Goal: Task Accomplishment & Management: Manage account settings

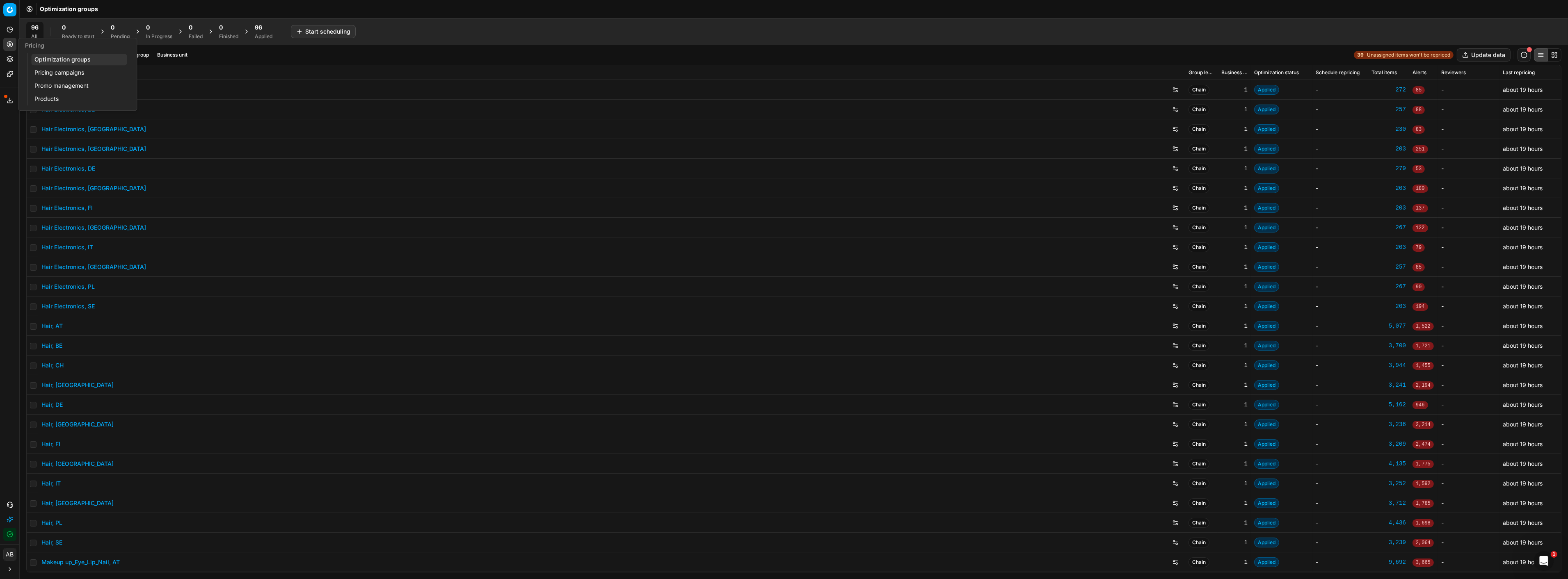
click at [57, 72] on link "Pricing campaigns" at bounding box center [78, 72] width 96 height 12
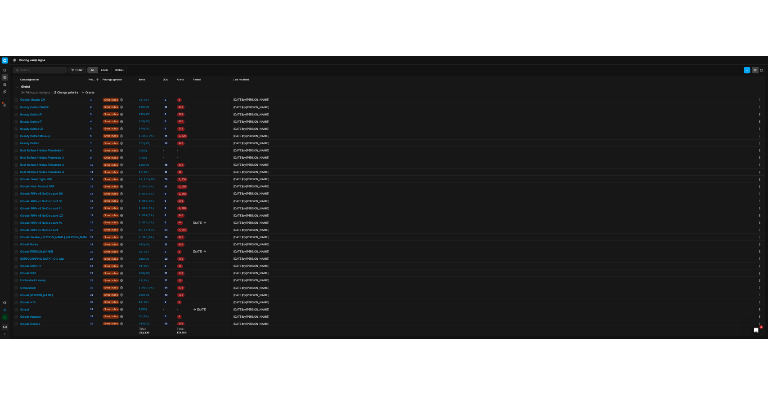
scroll to position [46, 0]
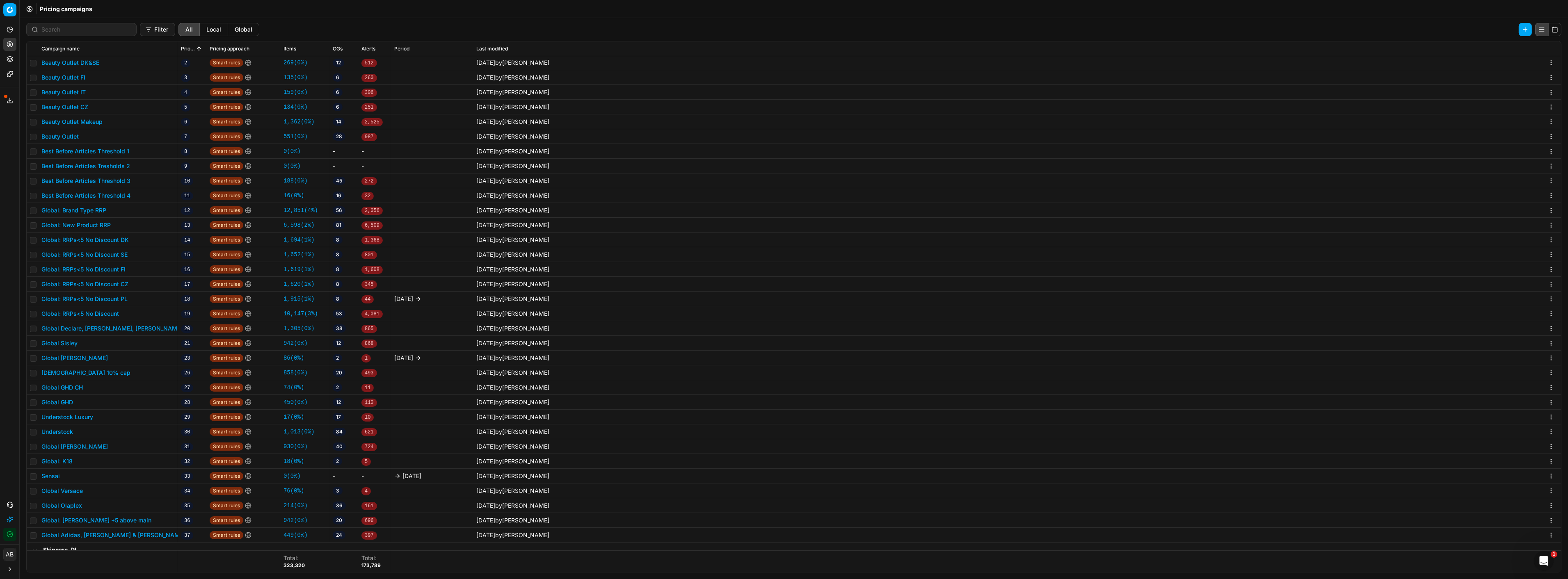
click at [69, 503] on button "Global Olaplex" at bounding box center [61, 505] width 41 height 8
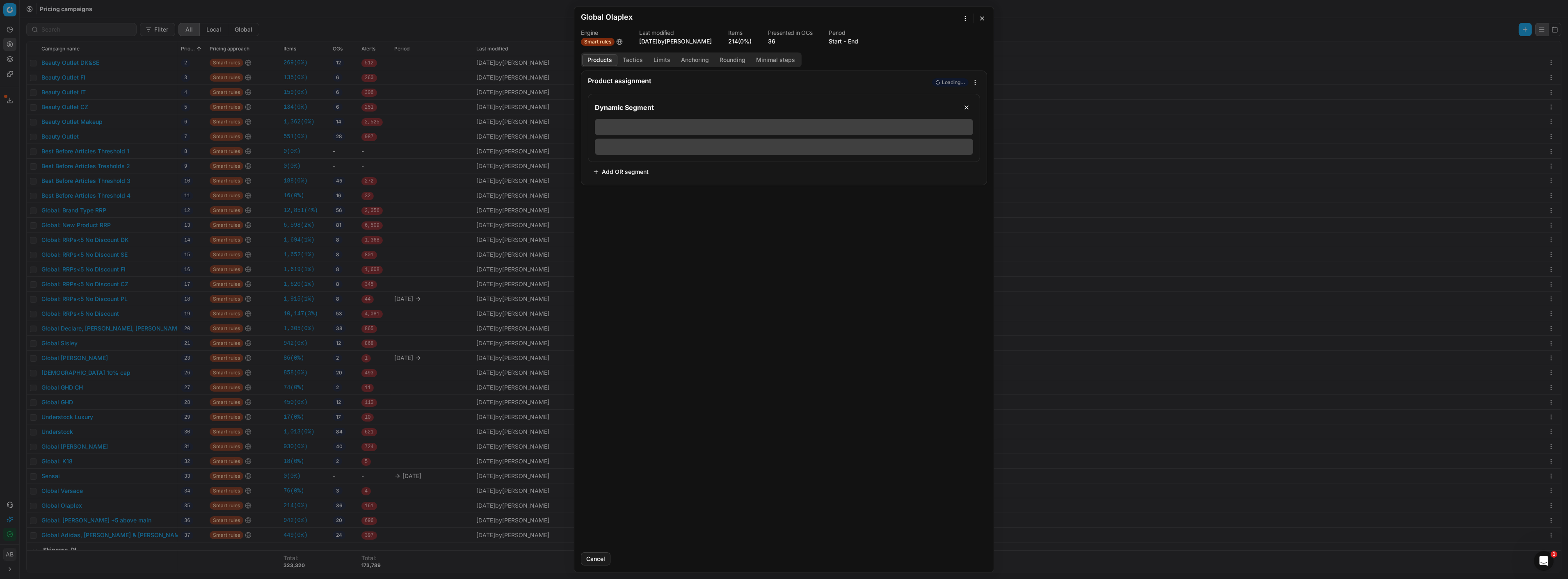
click at [633, 65] on button "Tactics" at bounding box center [633, 59] width 31 height 12
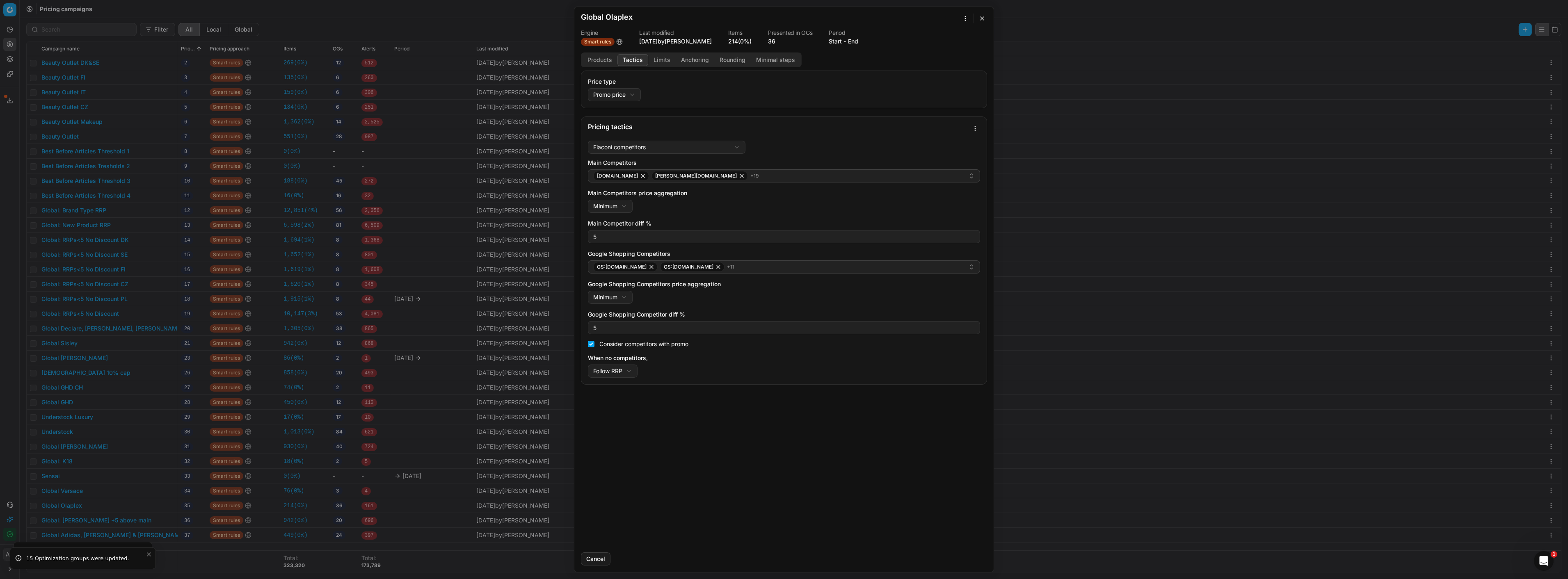
click at [429, 127] on div "We are saving PC settings. Please wait, it should take a few minutes Global Ola…" at bounding box center [784, 289] width 1568 height 579
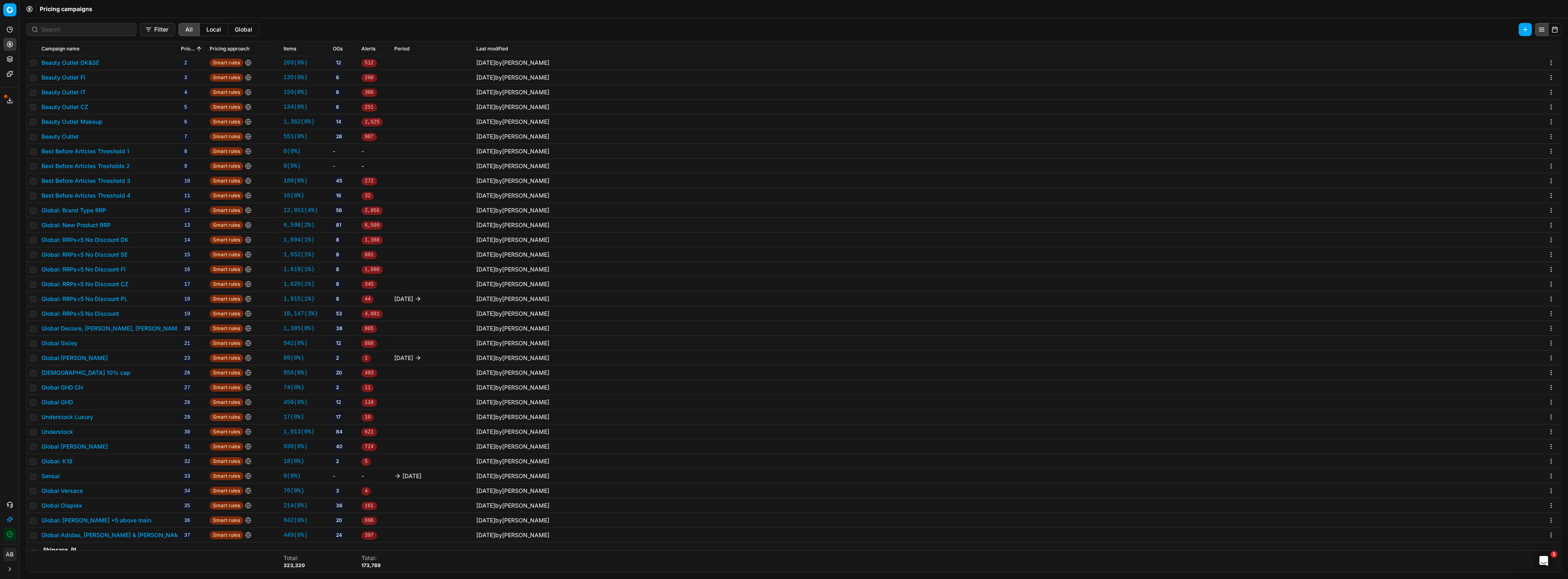
click at [57, 506] on button "Global Olaplex" at bounding box center [61, 505] width 41 height 8
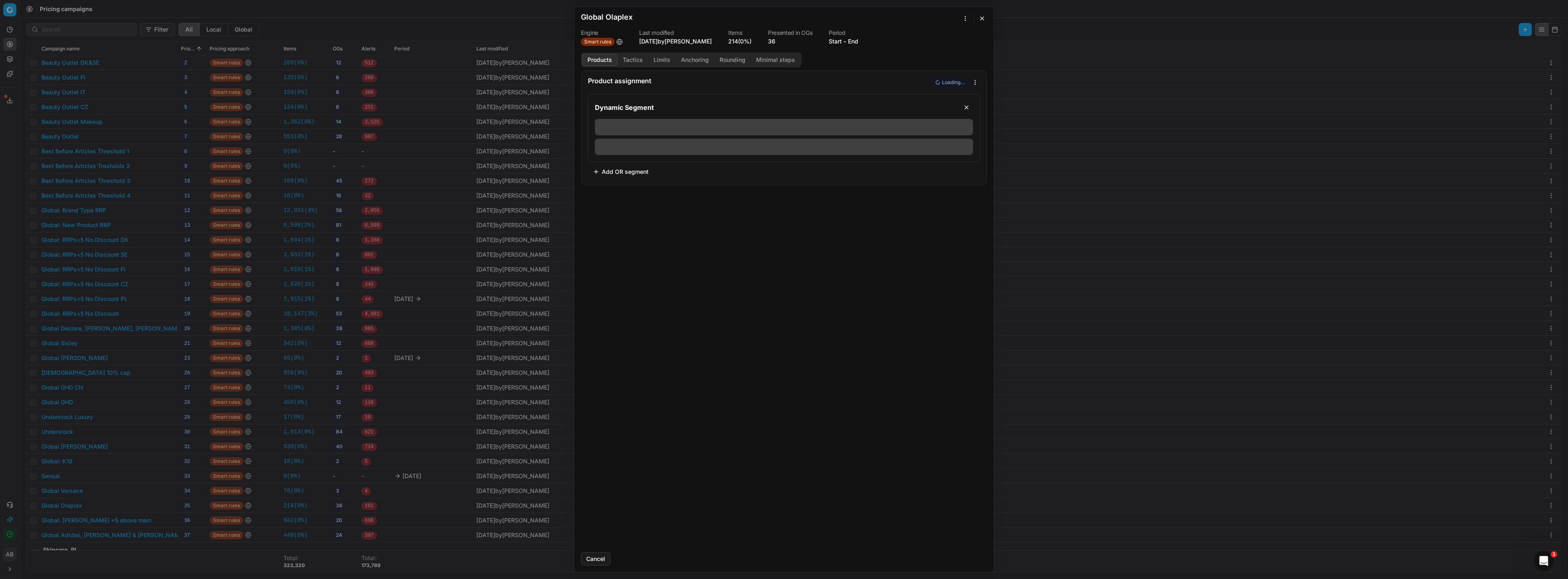
click at [979, 23] on button "button" at bounding box center [982, 18] width 10 height 10
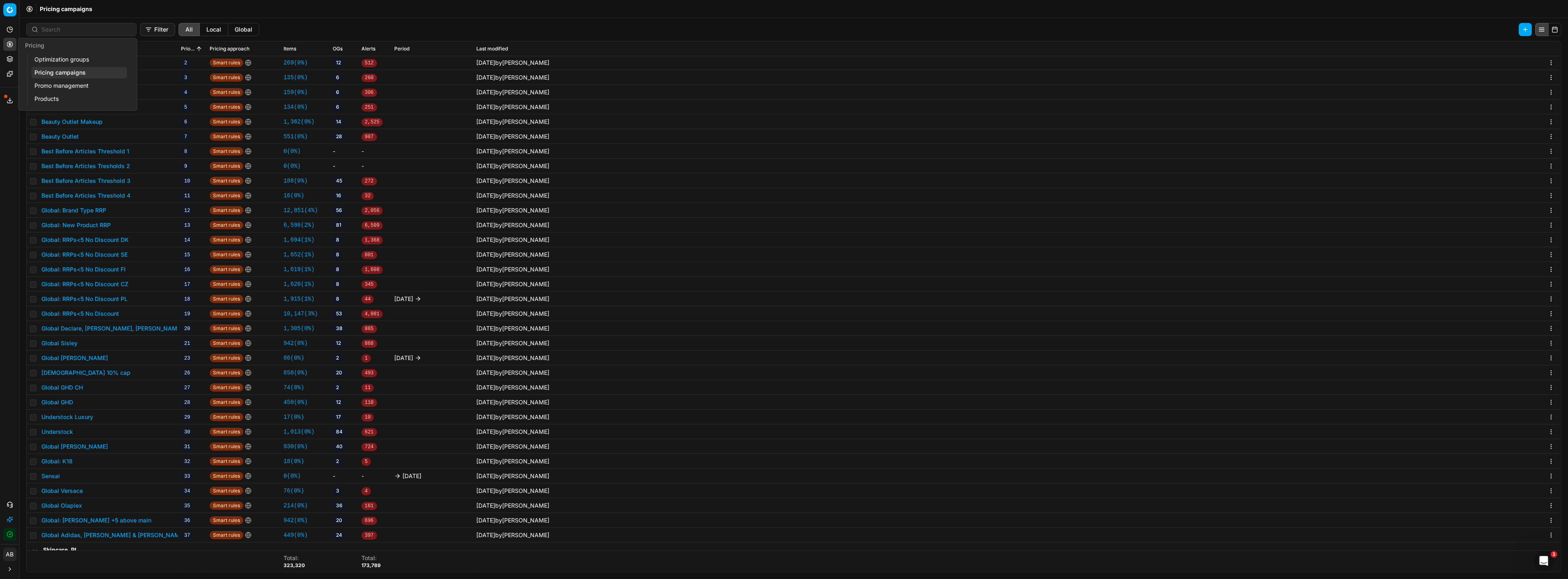
click at [57, 60] on link "Optimization groups" at bounding box center [78, 59] width 96 height 12
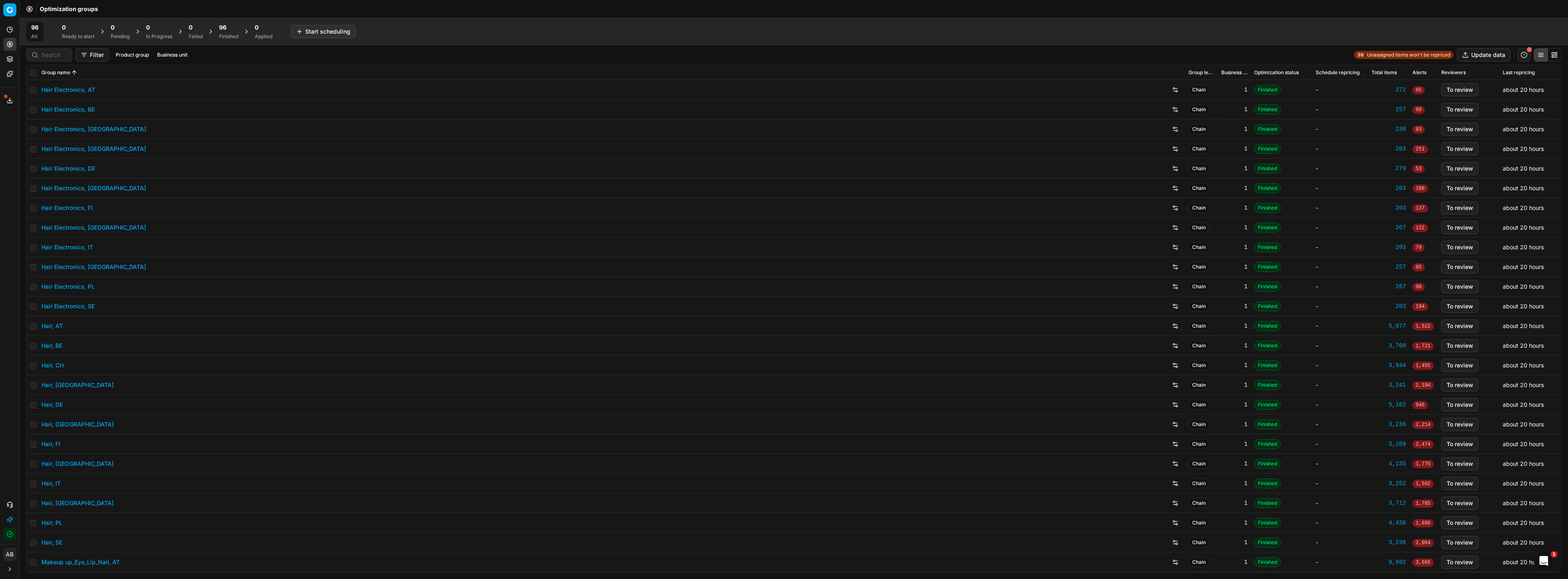
click at [57, 403] on link "Hair, DE" at bounding box center [51, 405] width 21 height 8
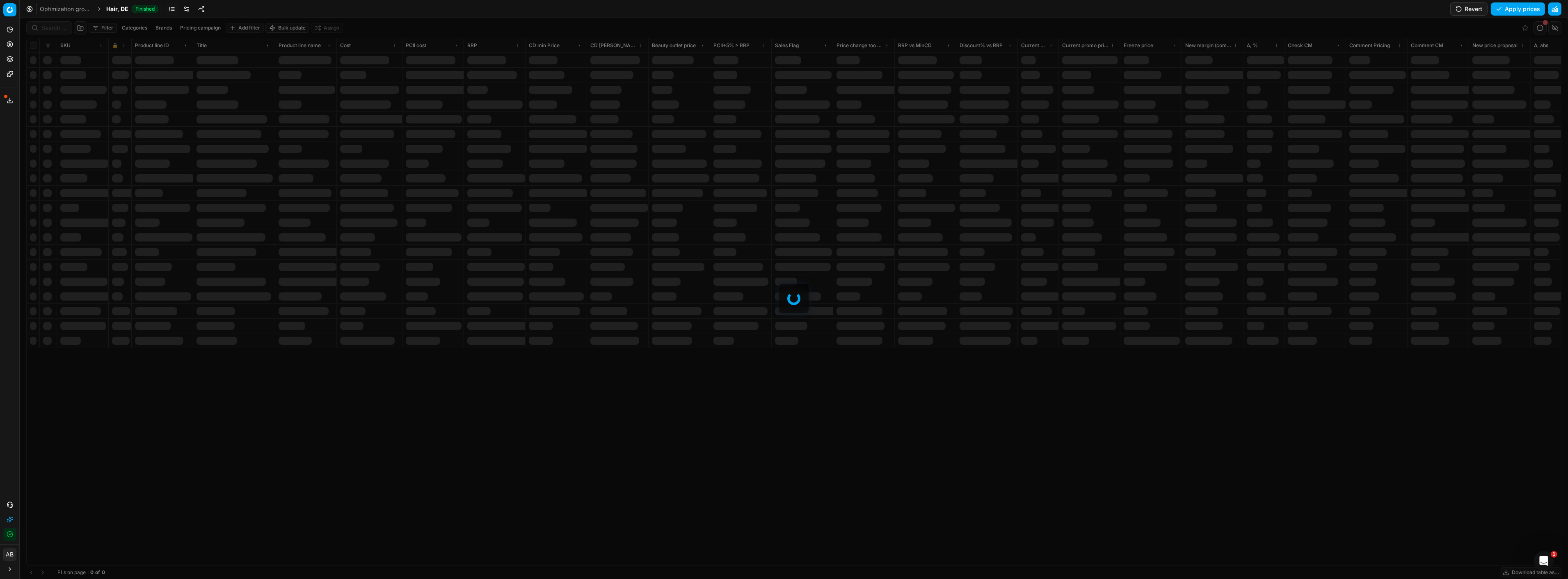
click at [57, 28] on div at bounding box center [794, 298] width 1548 height 561
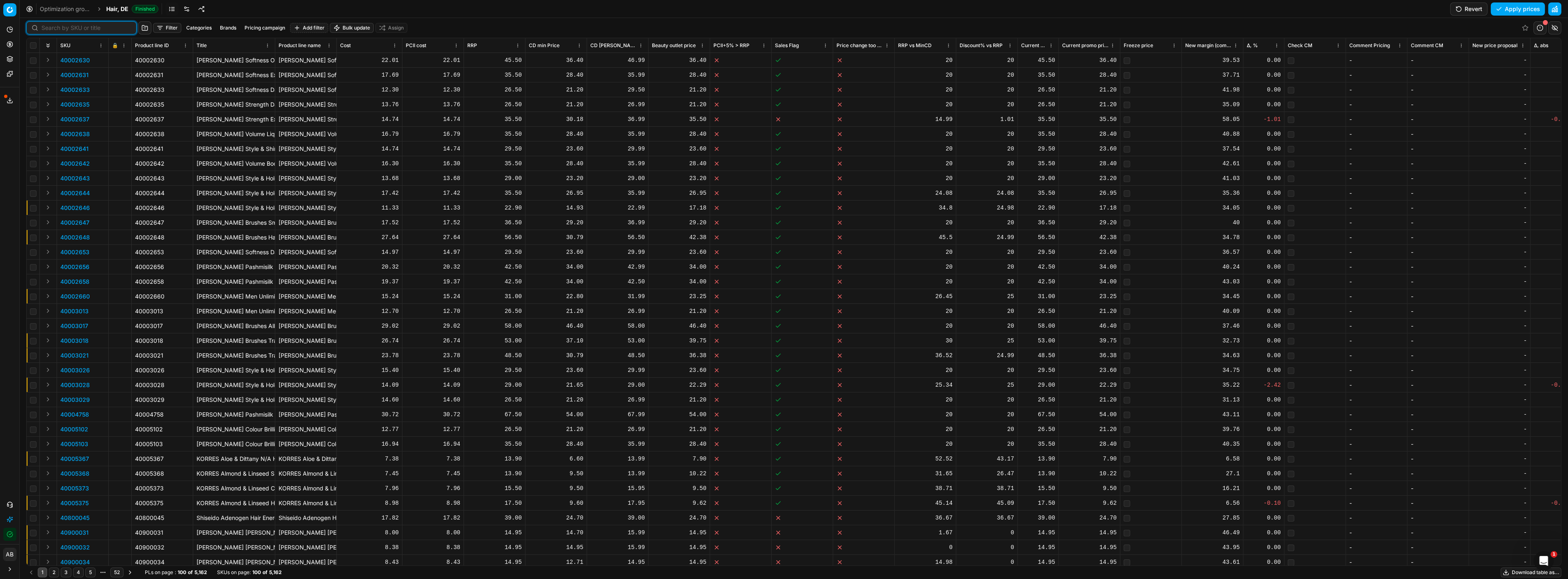
click at [56, 26] on input at bounding box center [86, 27] width 90 height 8
paste input "80029703-1"
type input "80029703-1"
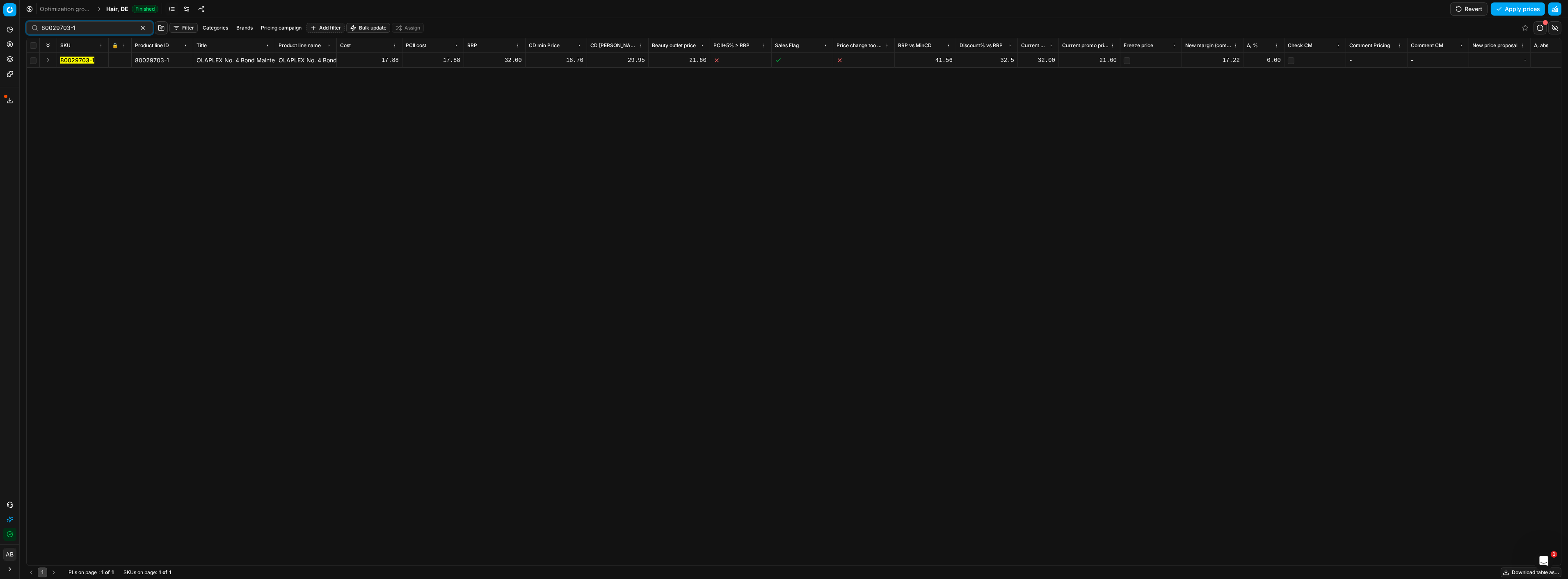
click at [75, 57] on mark "80029703-1" at bounding box center [77, 60] width 34 height 7
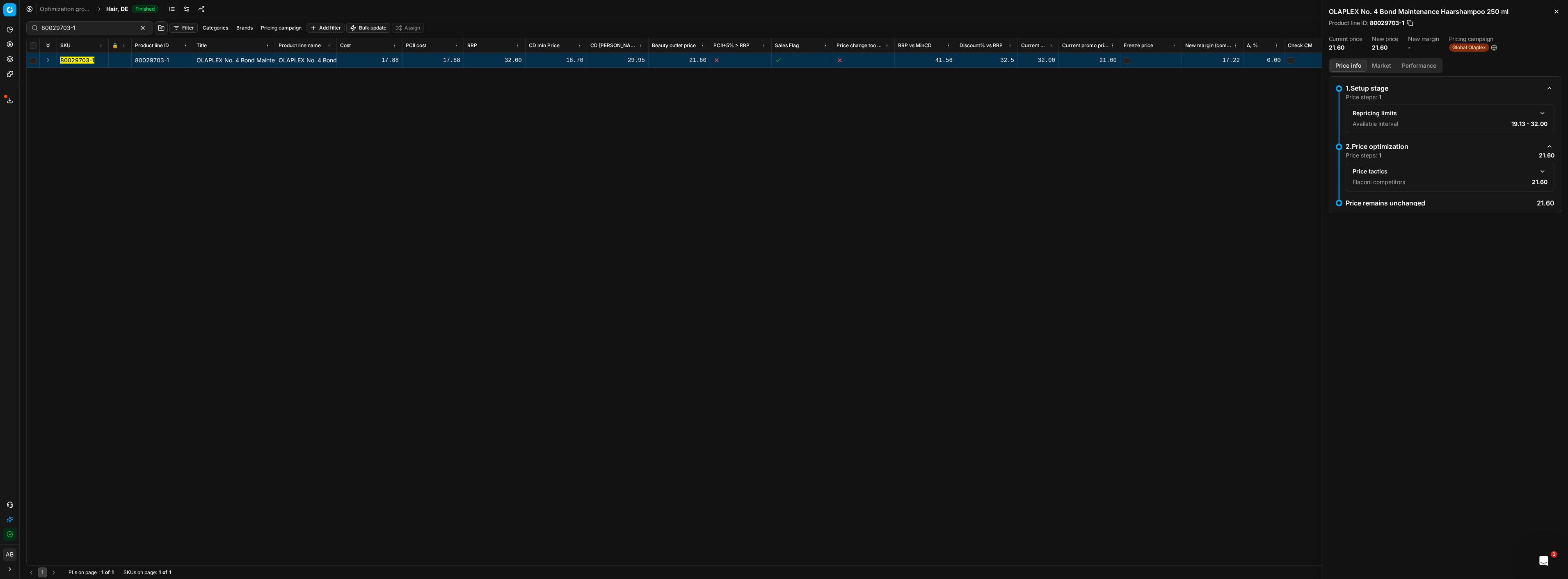
click at [1367, 6] on h2 "OLAPLEX No. 4 Bond Maintenance Haarshampoo 250 ml" at bounding box center [1444, 11] width 232 height 10
click at [1387, 70] on button "Market" at bounding box center [1381, 66] width 30 height 12
click at [1380, 66] on button "Market" at bounding box center [1381, 66] width 30 height 12
click at [1354, 69] on button "Price info" at bounding box center [1348, 66] width 36 height 12
click at [1541, 172] on button "button" at bounding box center [1542, 171] width 10 height 10
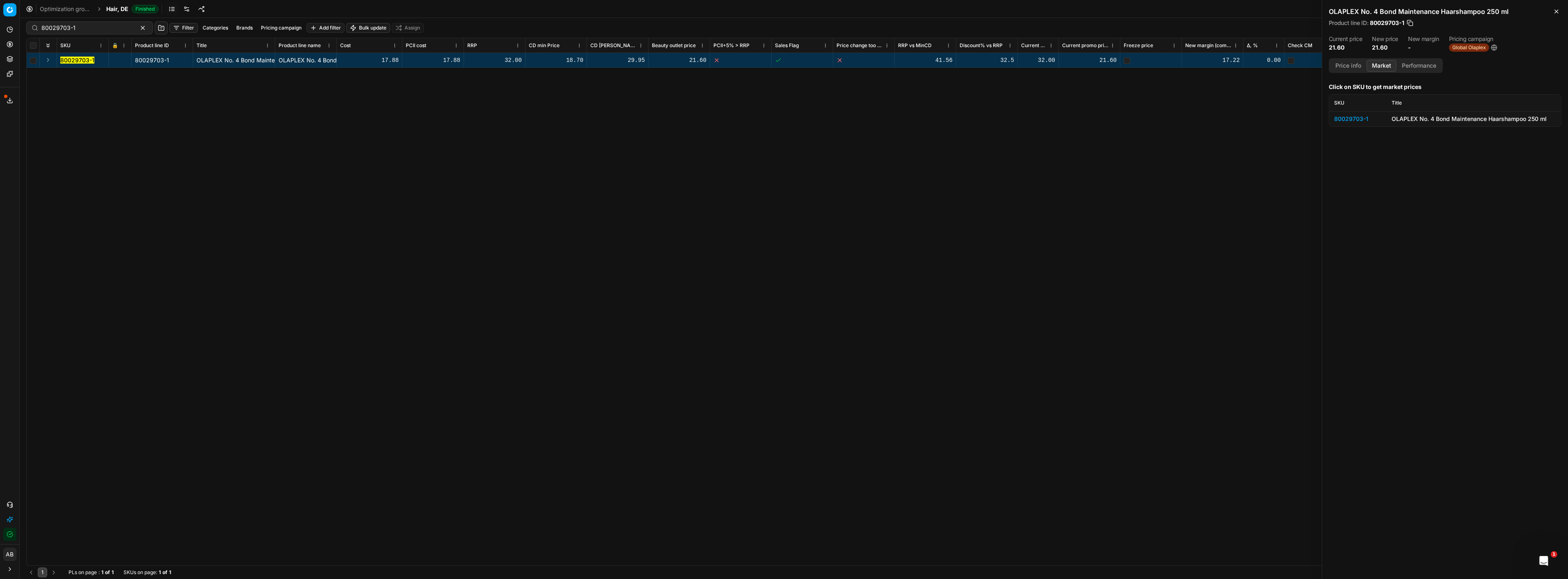
click at [1386, 66] on button "Market" at bounding box center [1381, 66] width 30 height 12
click at [1360, 118] on div "80029703-1" at bounding box center [1357, 119] width 47 height 8
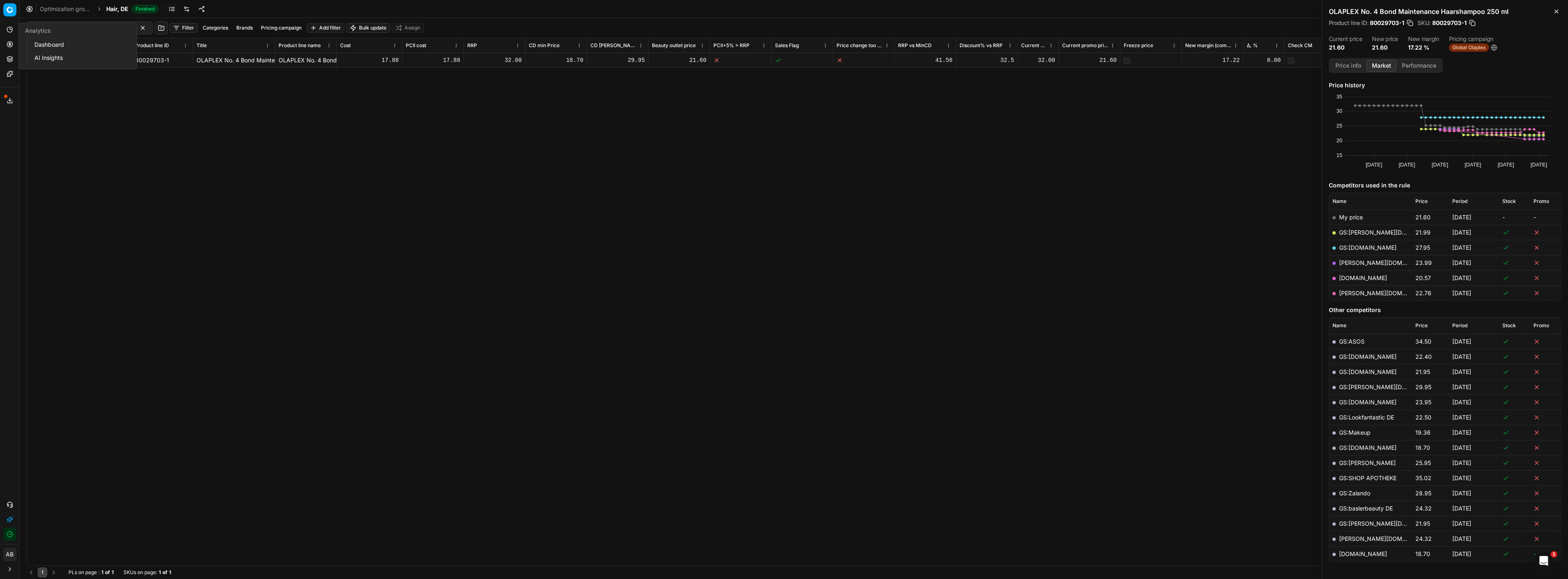
click at [33, 41] on link "Dashboard" at bounding box center [78, 45] width 96 height 12
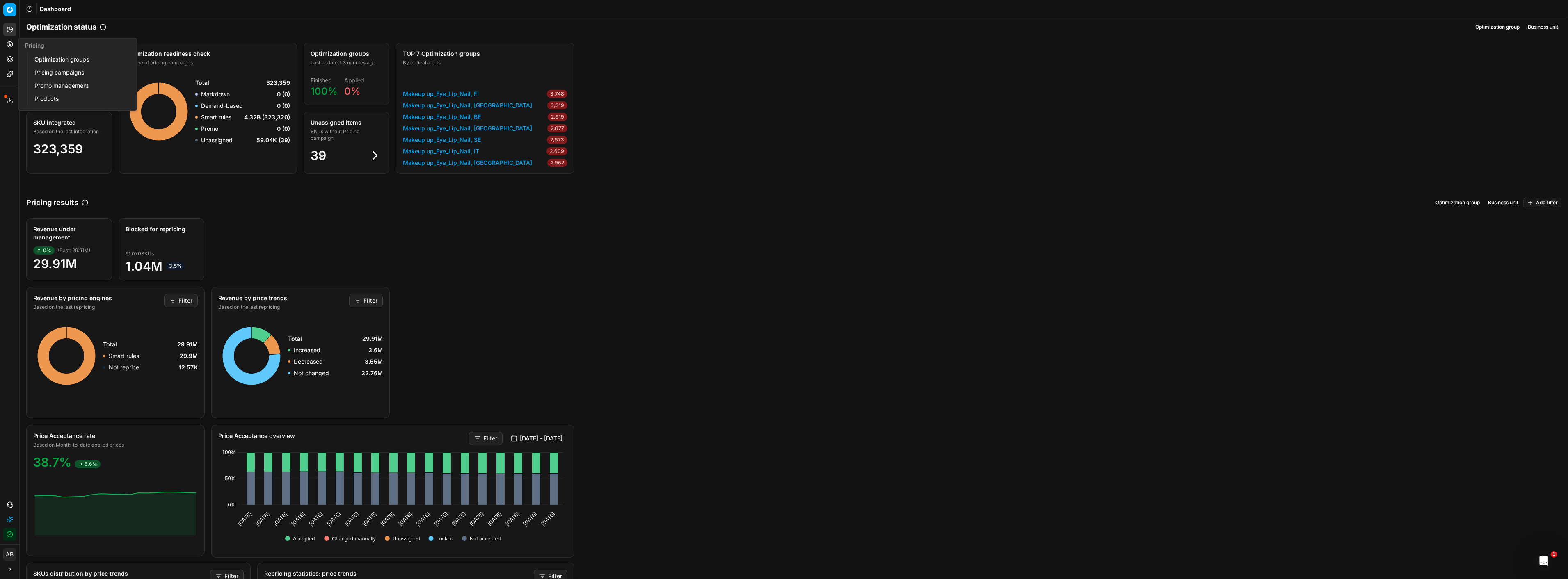
click at [55, 70] on link "Pricing campaigns" at bounding box center [78, 72] width 96 height 12
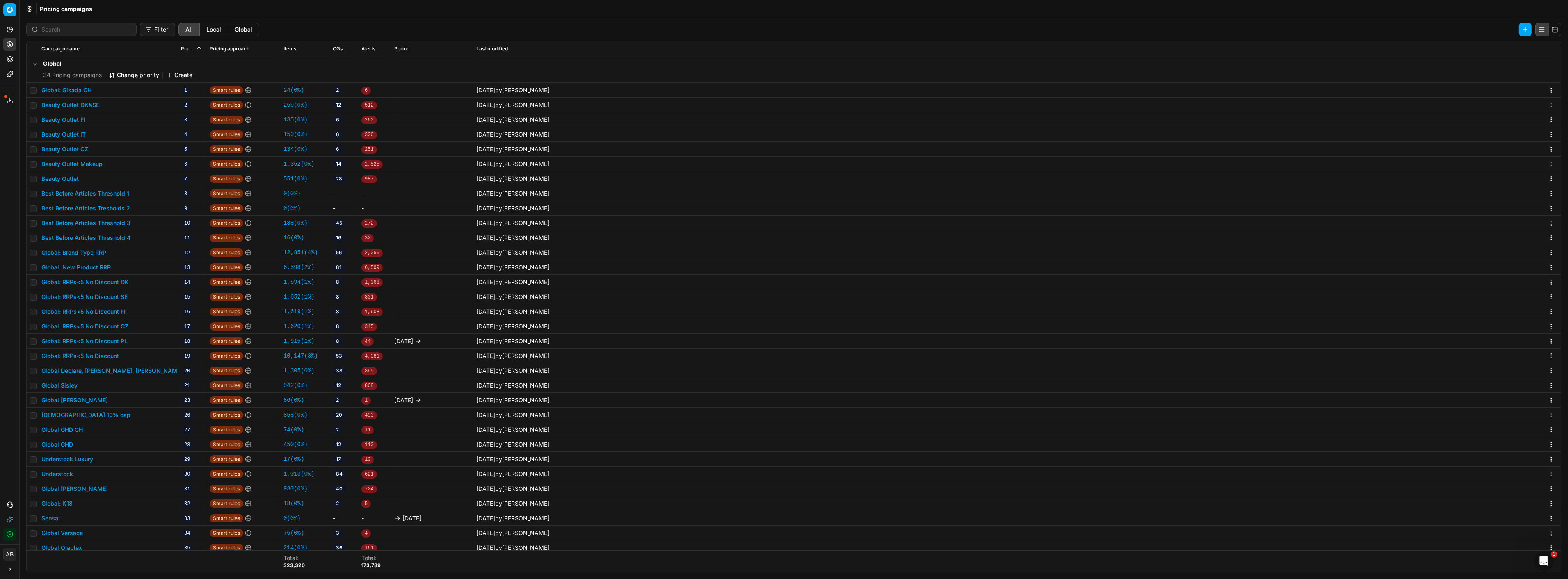
click at [73, 547] on button "Global Olaplex" at bounding box center [61, 548] width 41 height 8
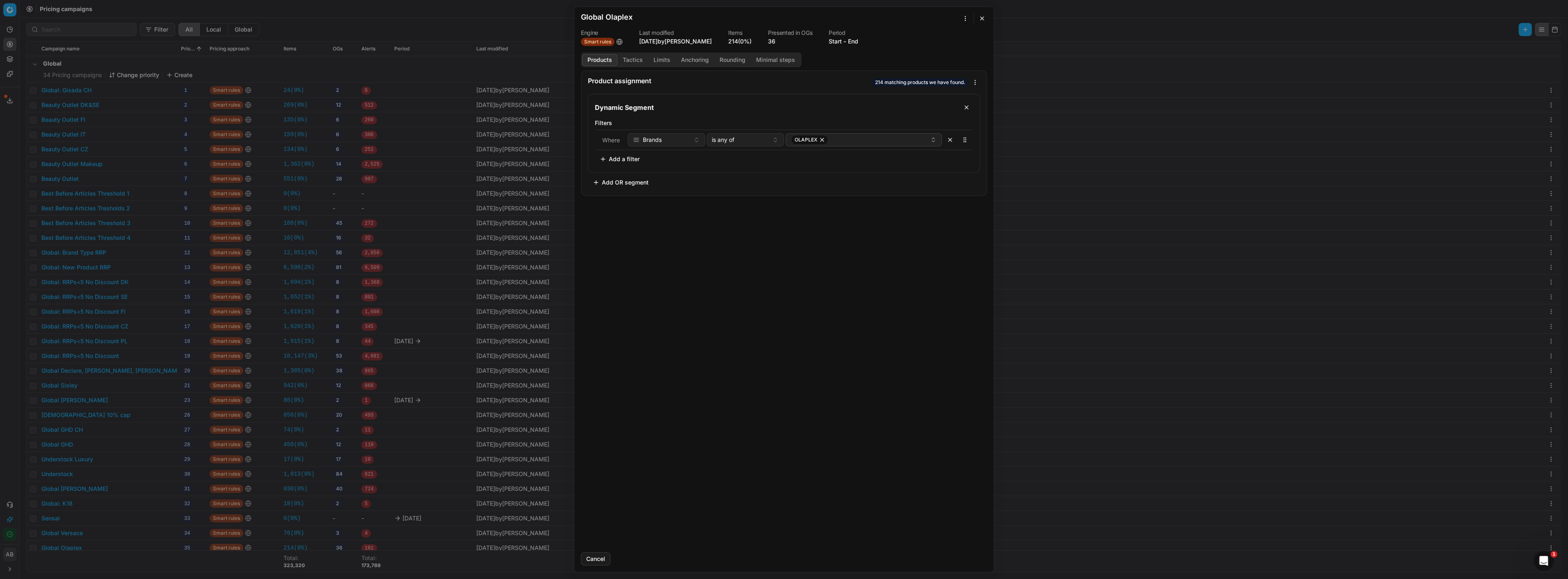
click at [637, 61] on button "Tactics" at bounding box center [633, 59] width 31 height 12
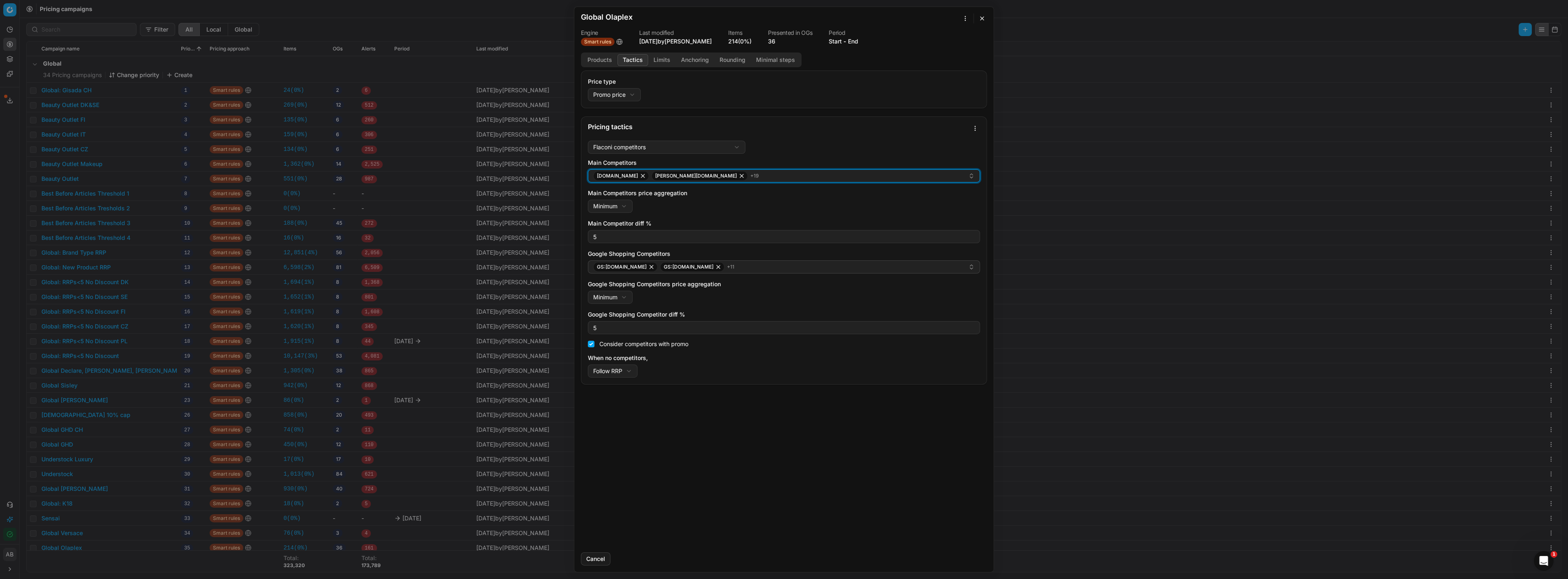
click at [719, 177] on div "[DOMAIN_NAME] [PERSON_NAME][DOMAIN_NAME] + 19" at bounding box center [780, 176] width 375 height 10
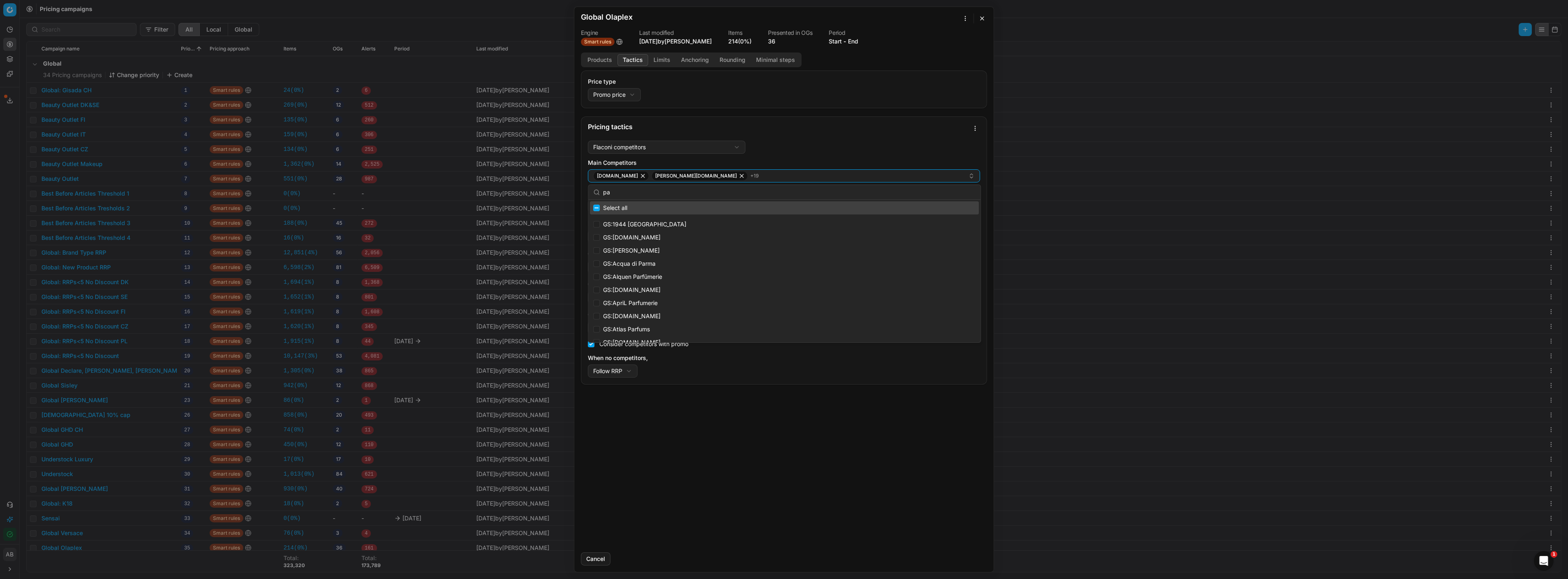
type input "p"
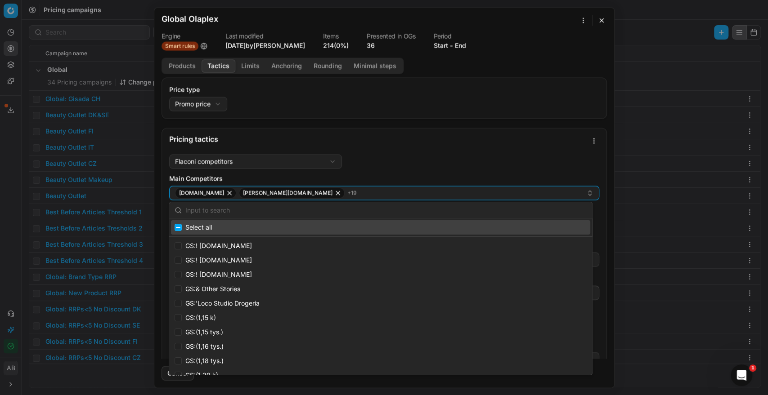
click at [467, 154] on div "Flaconi competitors Flaconi competitorsFlaconi competitors rule: first takes in…" at bounding box center [384, 284] width 430 height 260
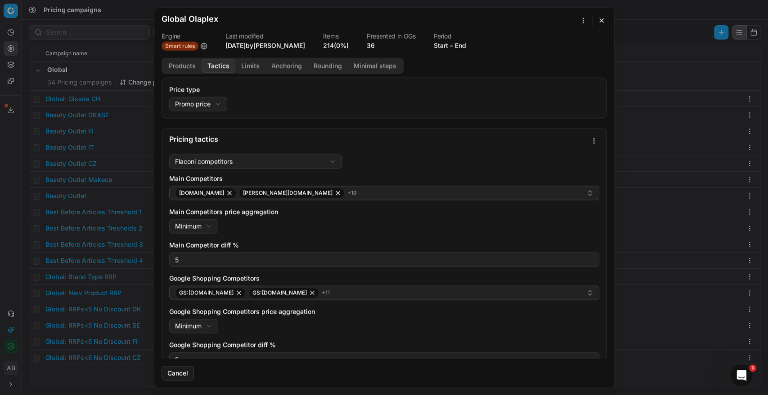
click at [186, 59] on button "Products" at bounding box center [182, 65] width 39 height 13
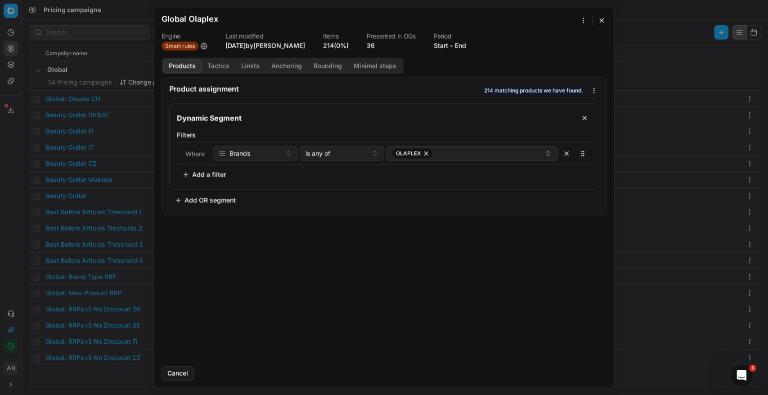
click at [215, 60] on button "Tactics" at bounding box center [219, 65] width 34 height 13
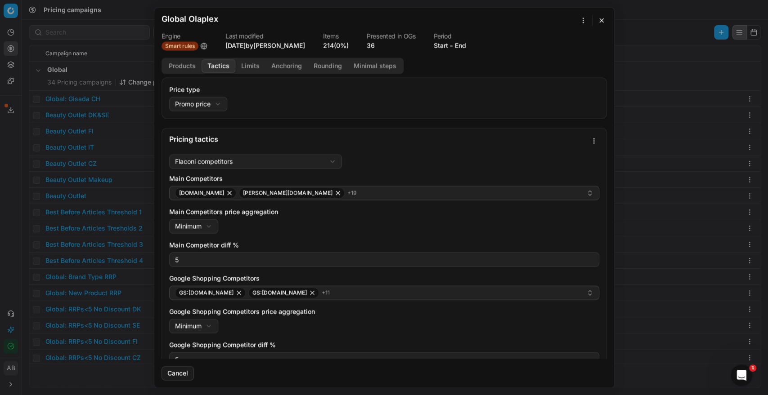
click at [202, 59] on button "Tactics" at bounding box center [219, 65] width 34 height 13
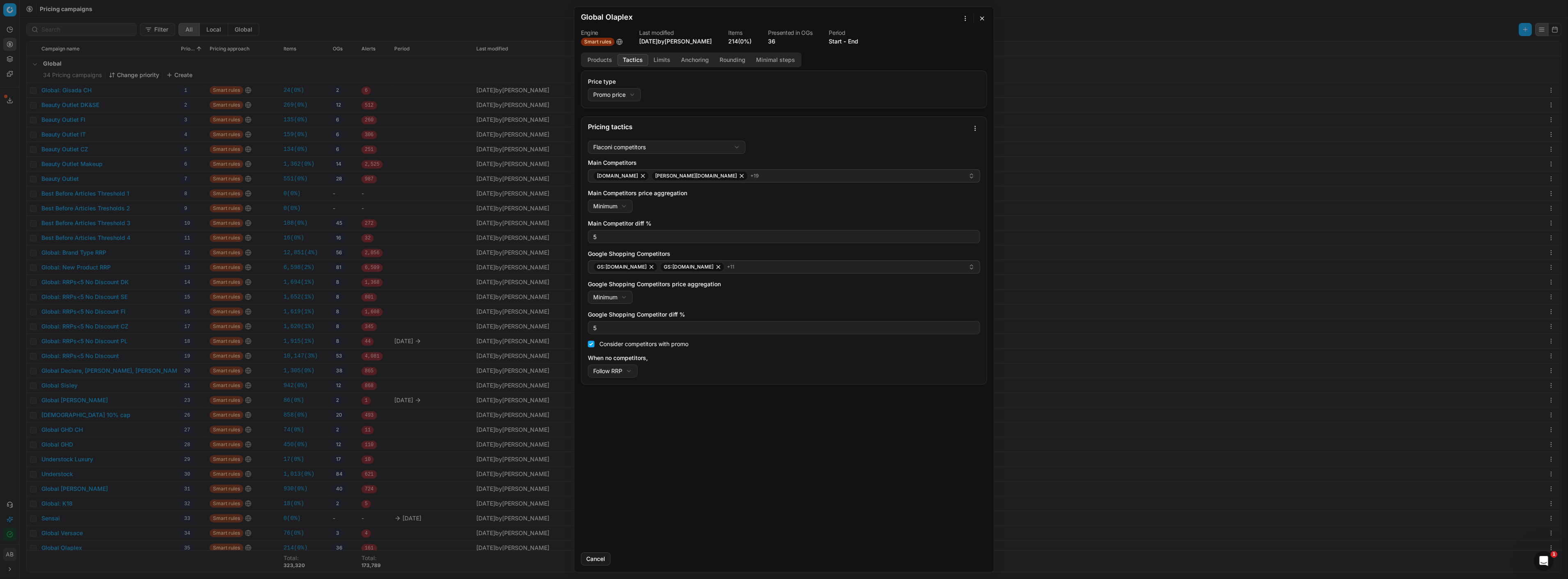
click at [982, 21] on button "button" at bounding box center [982, 18] width 10 height 10
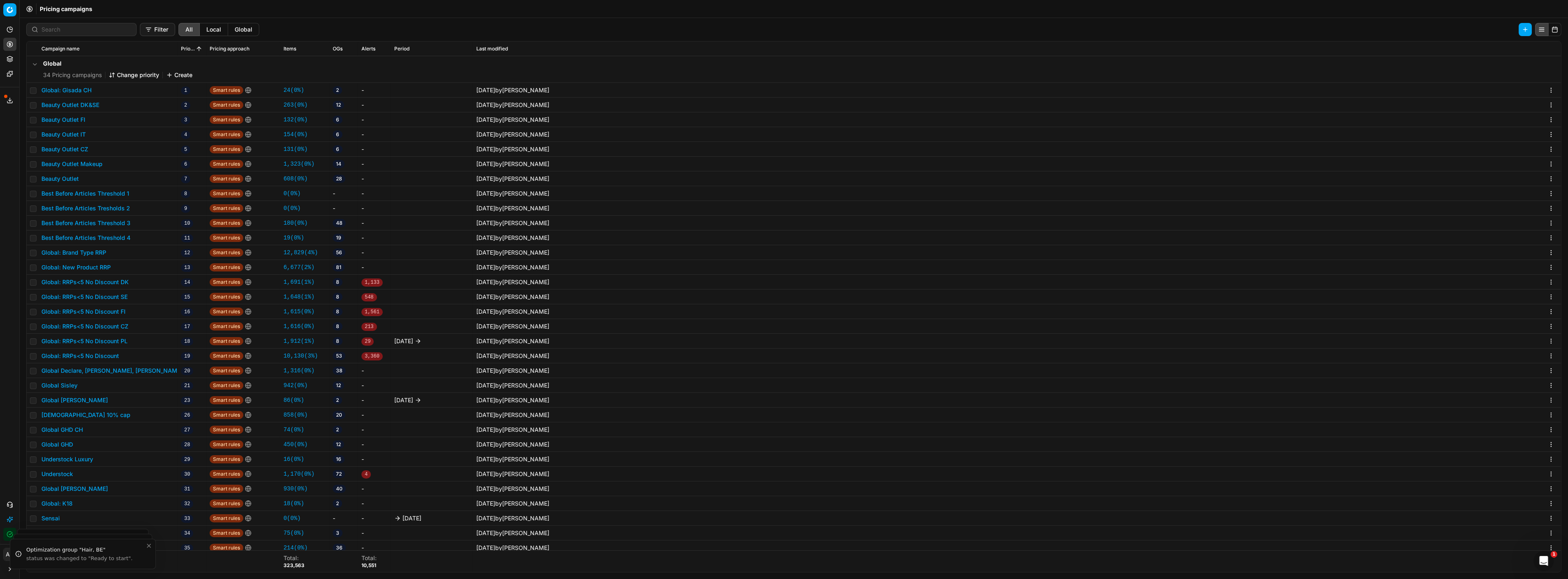
click at [139, 28] on button "Filter" at bounding box center [157, 29] width 36 height 13
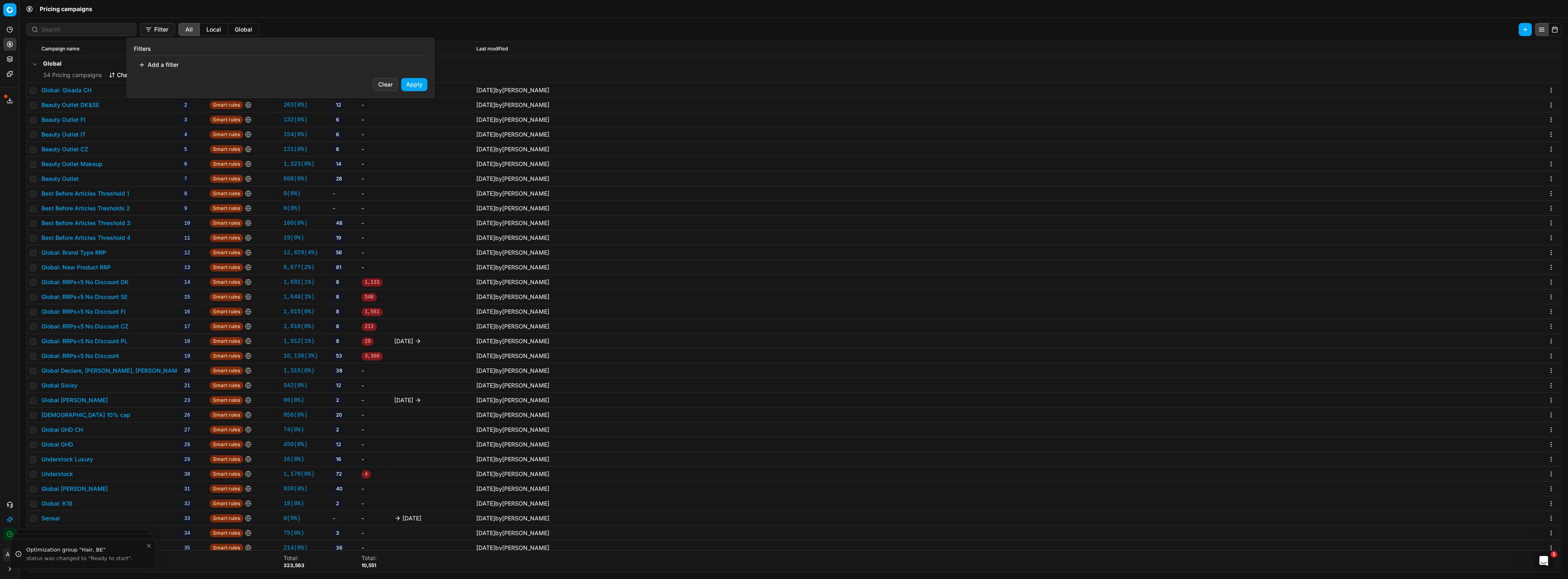
click at [159, 66] on button "Add a filter" at bounding box center [159, 65] width 49 height 13
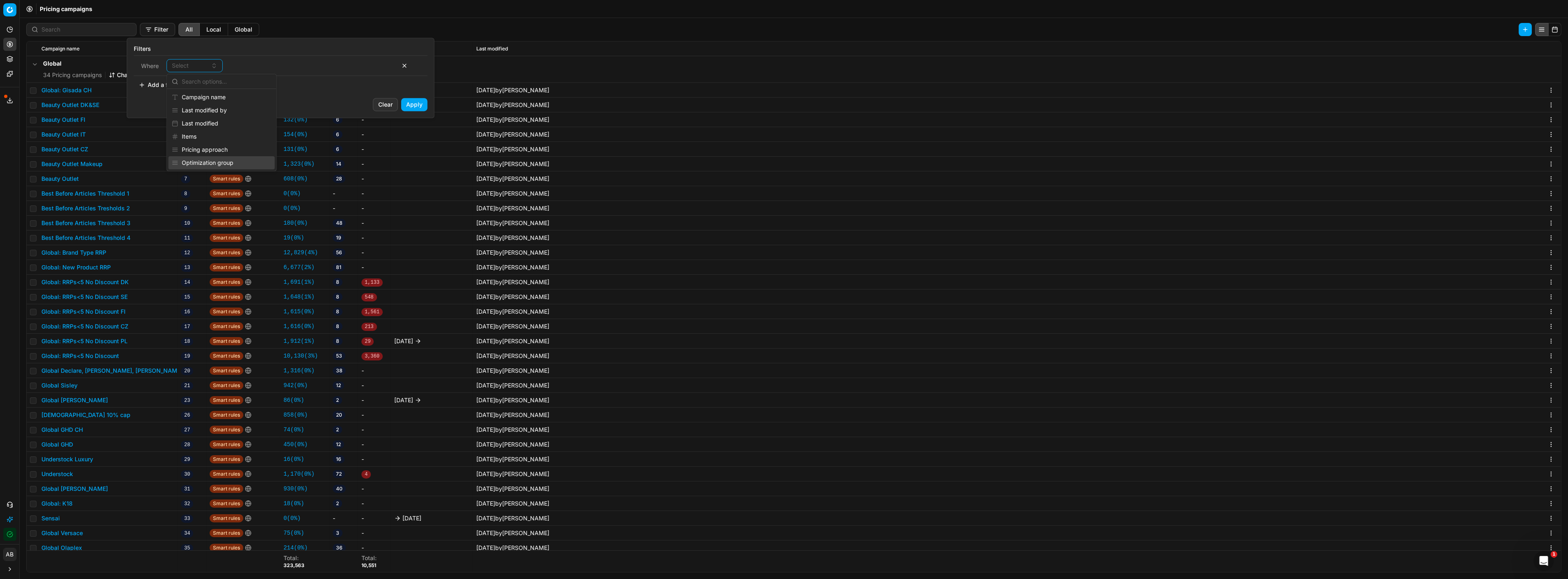
click at [206, 164] on div "Optimization group" at bounding box center [222, 162] width 107 height 13
click at [289, 67] on button "Select a value" at bounding box center [339, 66] width 114 height 13
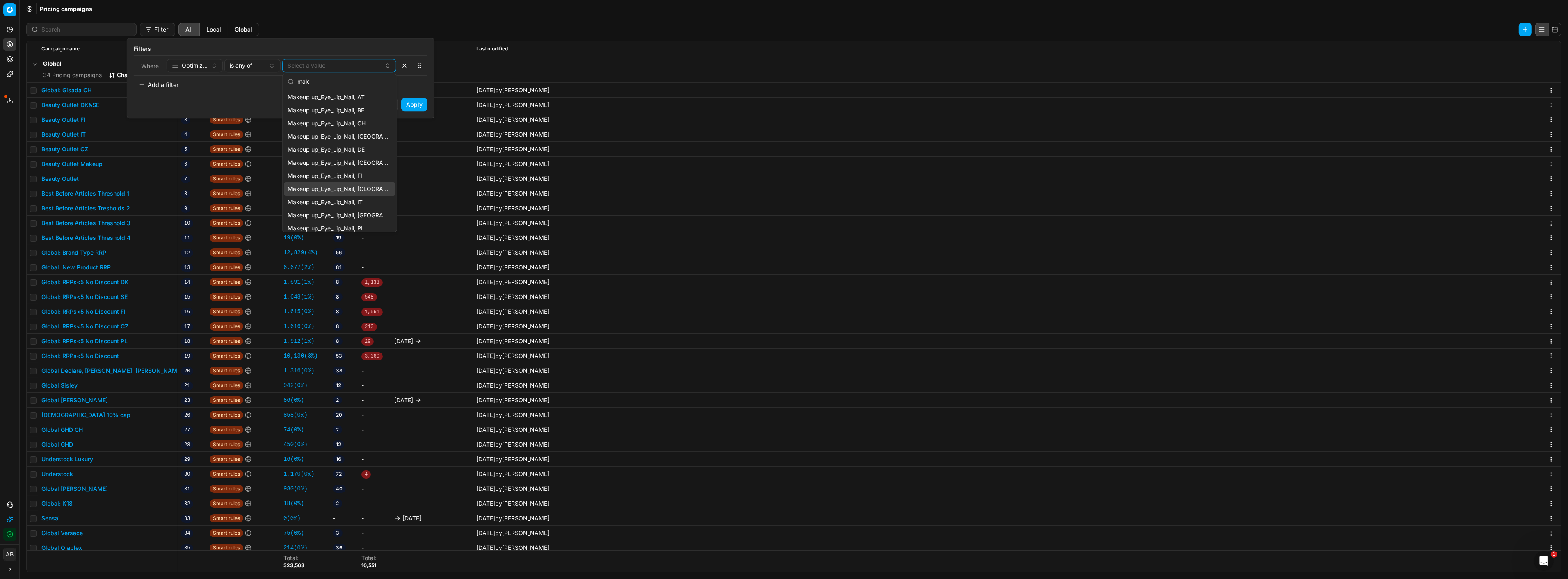
type input "mak"
click at [356, 187] on span "Makeup up_Eye_Lip_Nail, [GEOGRAPHIC_DATA]" at bounding box center [337, 189] width 101 height 8
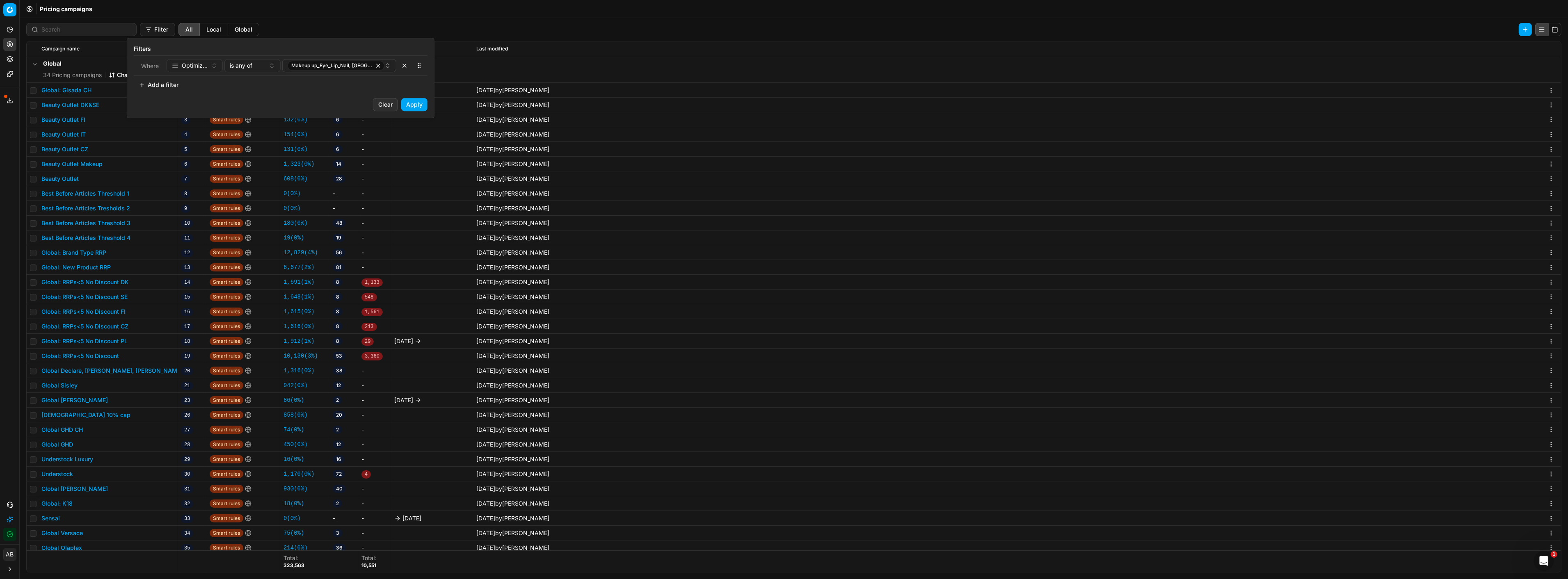
click at [412, 103] on button "Apply" at bounding box center [414, 105] width 26 height 13
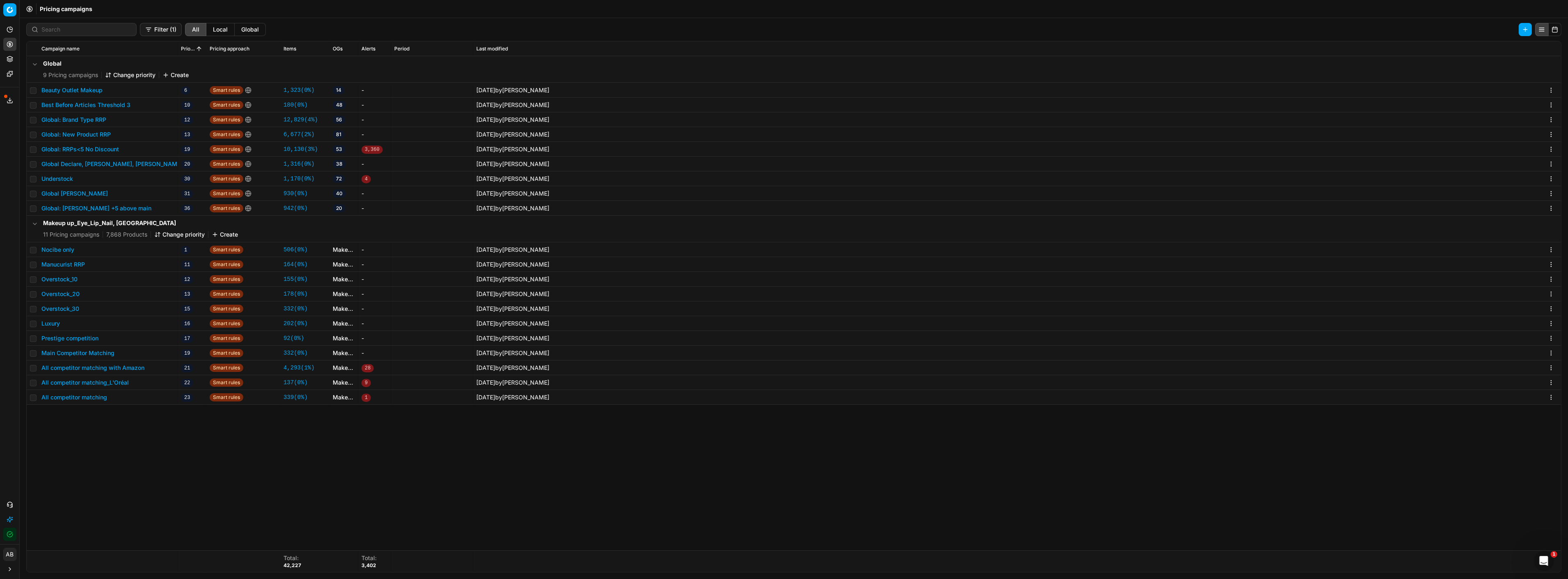
click at [131, 367] on button "All competitor matching with Amazon" at bounding box center [92, 367] width 103 height 8
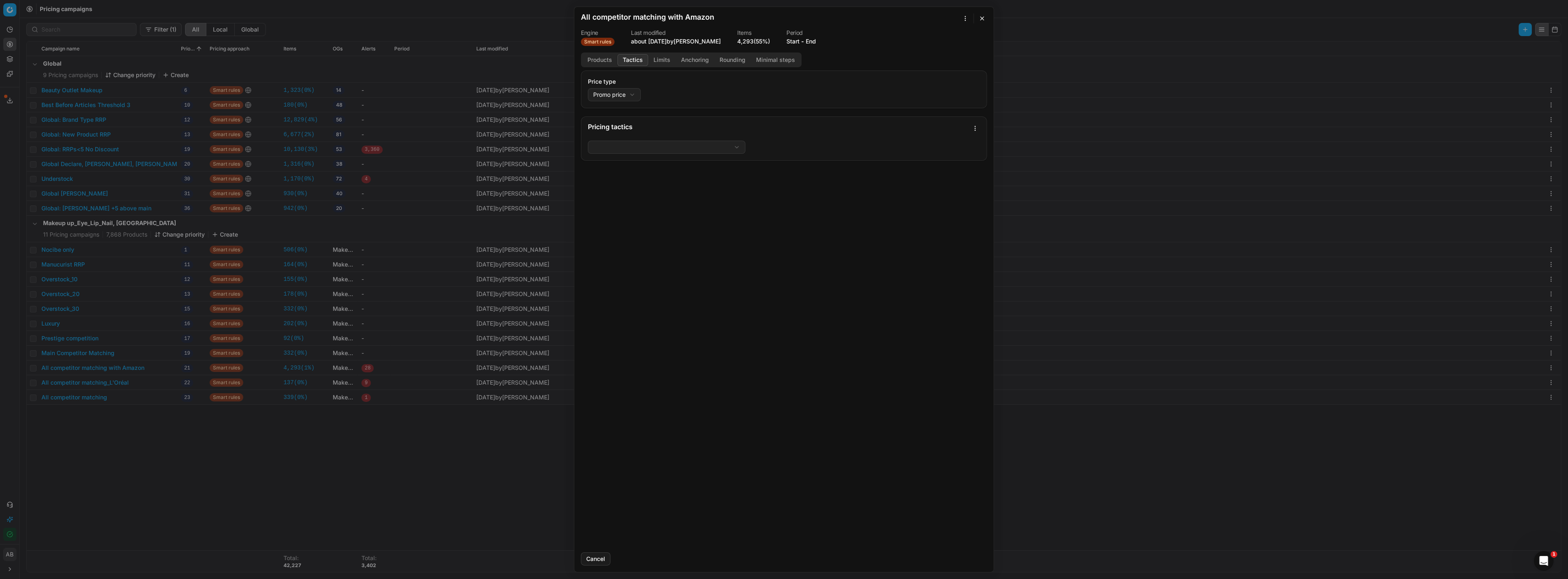
click at [638, 64] on button "Tactics" at bounding box center [633, 59] width 31 height 12
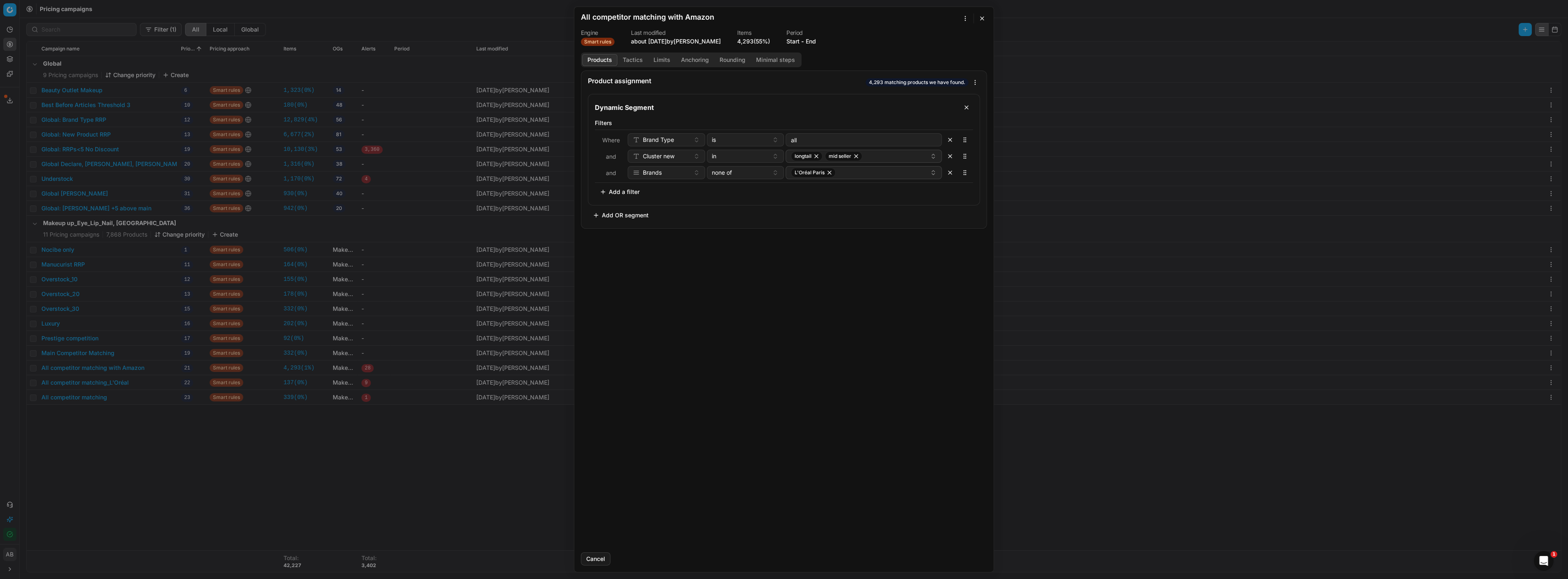
click at [603, 58] on button "Products" at bounding box center [599, 59] width 36 height 12
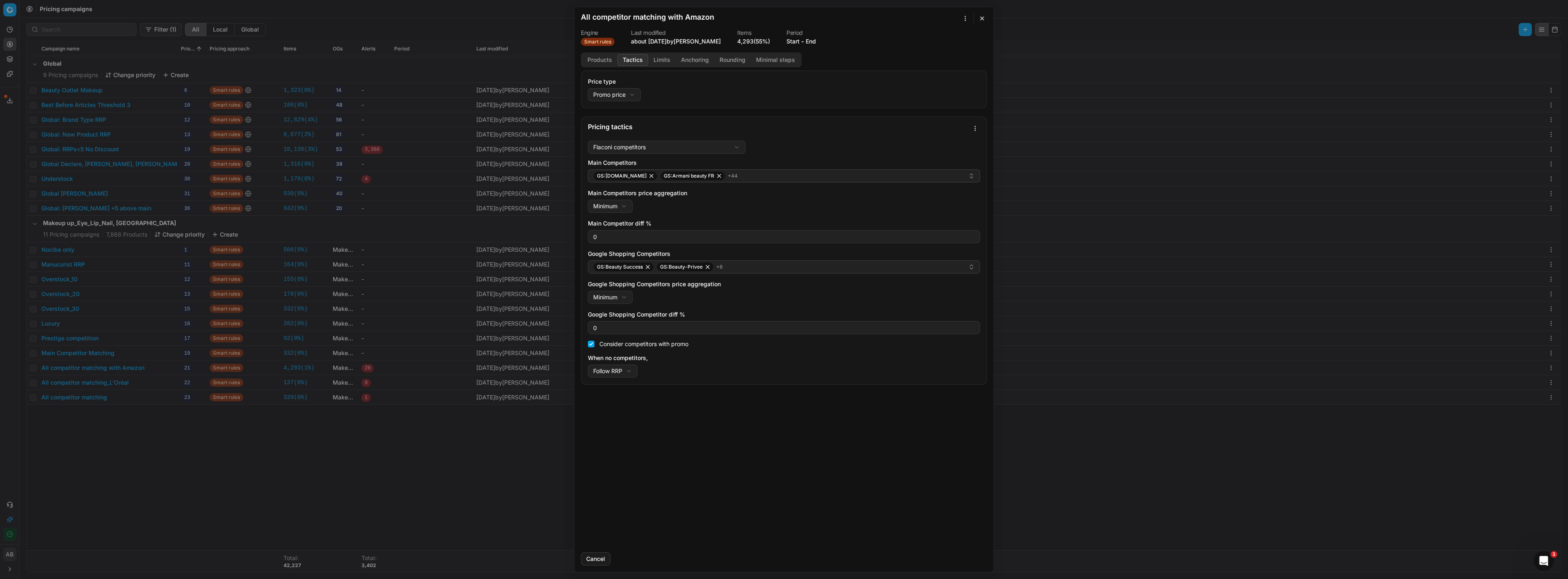
click at [634, 56] on button "Tactics" at bounding box center [633, 59] width 31 height 12
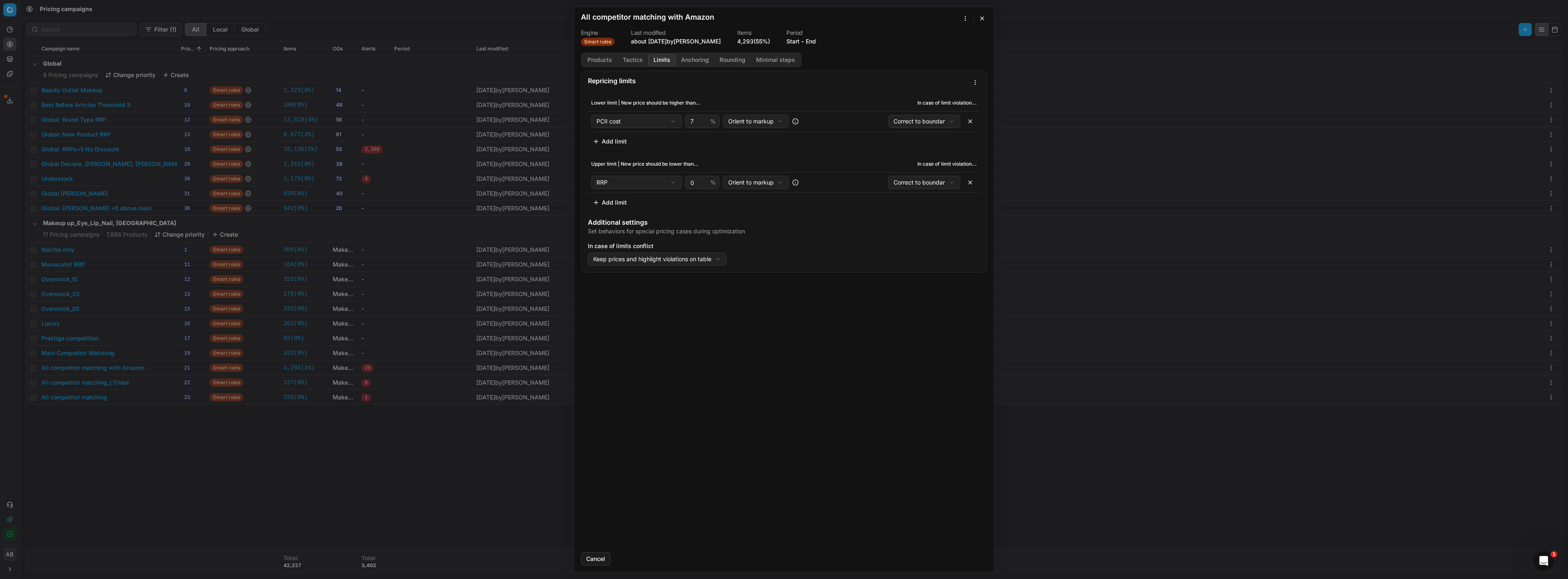
click at [659, 60] on button "Limits" at bounding box center [662, 59] width 27 height 12
click at [637, 60] on button "Tactics" at bounding box center [633, 59] width 31 height 12
click at [662, 56] on button "Limits" at bounding box center [662, 59] width 27 height 12
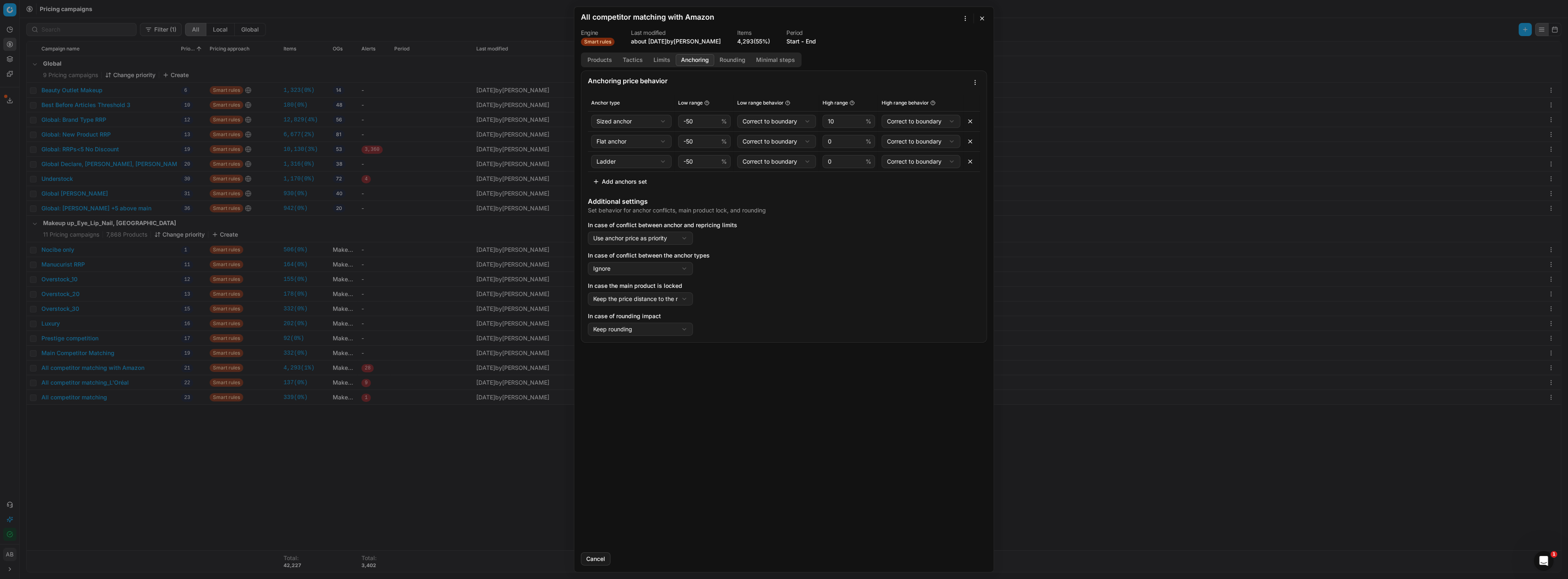
click at [682, 59] on button "Anchoring" at bounding box center [695, 59] width 38 height 12
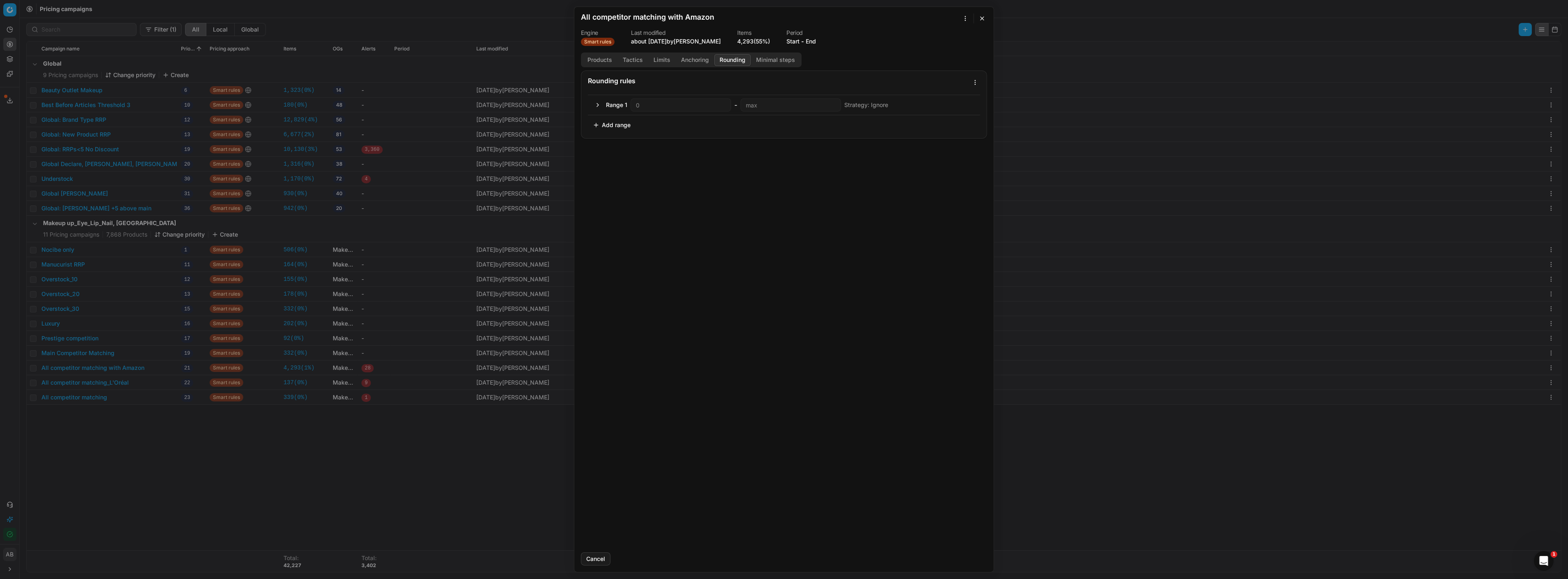
click at [719, 57] on button "Rounding" at bounding box center [732, 59] width 36 height 12
click at [774, 57] on button "Minimal steps" at bounding box center [775, 59] width 49 height 12
click at [694, 59] on button "Anchoring" at bounding box center [695, 59] width 38 height 12
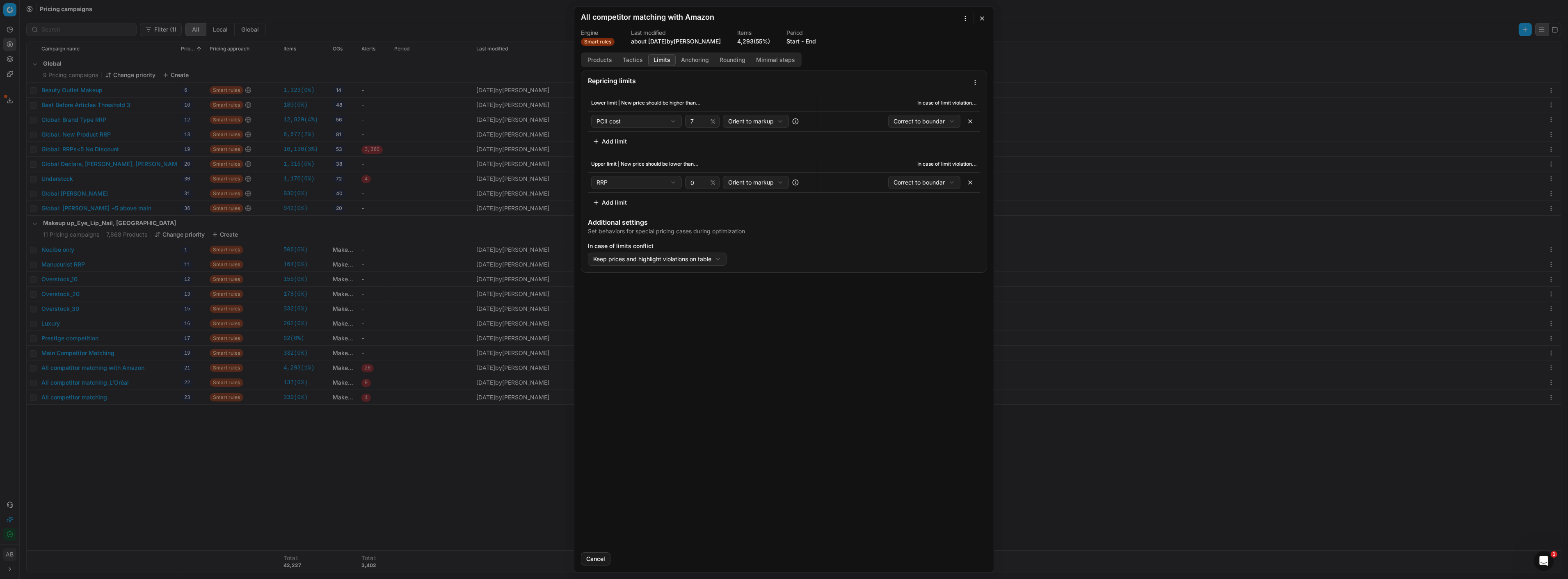
click at [666, 55] on button "Limits" at bounding box center [662, 59] width 27 height 12
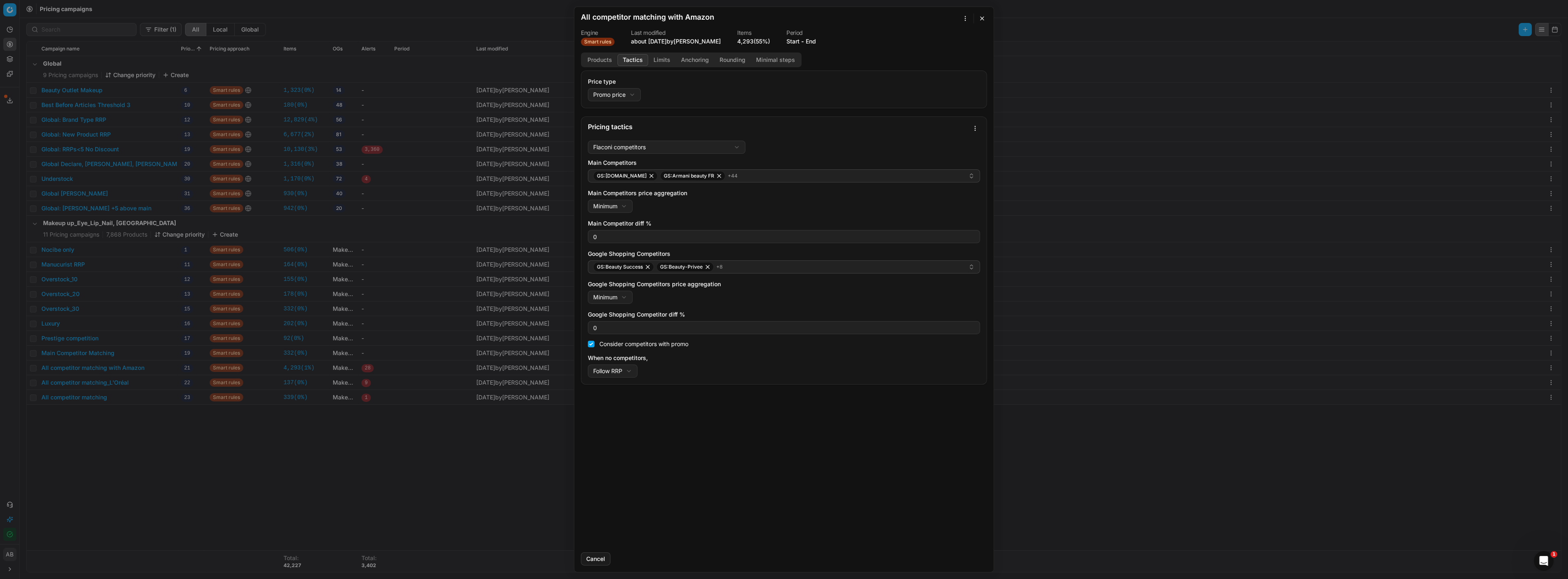
click at [641, 63] on button "Tactics" at bounding box center [633, 59] width 31 height 12
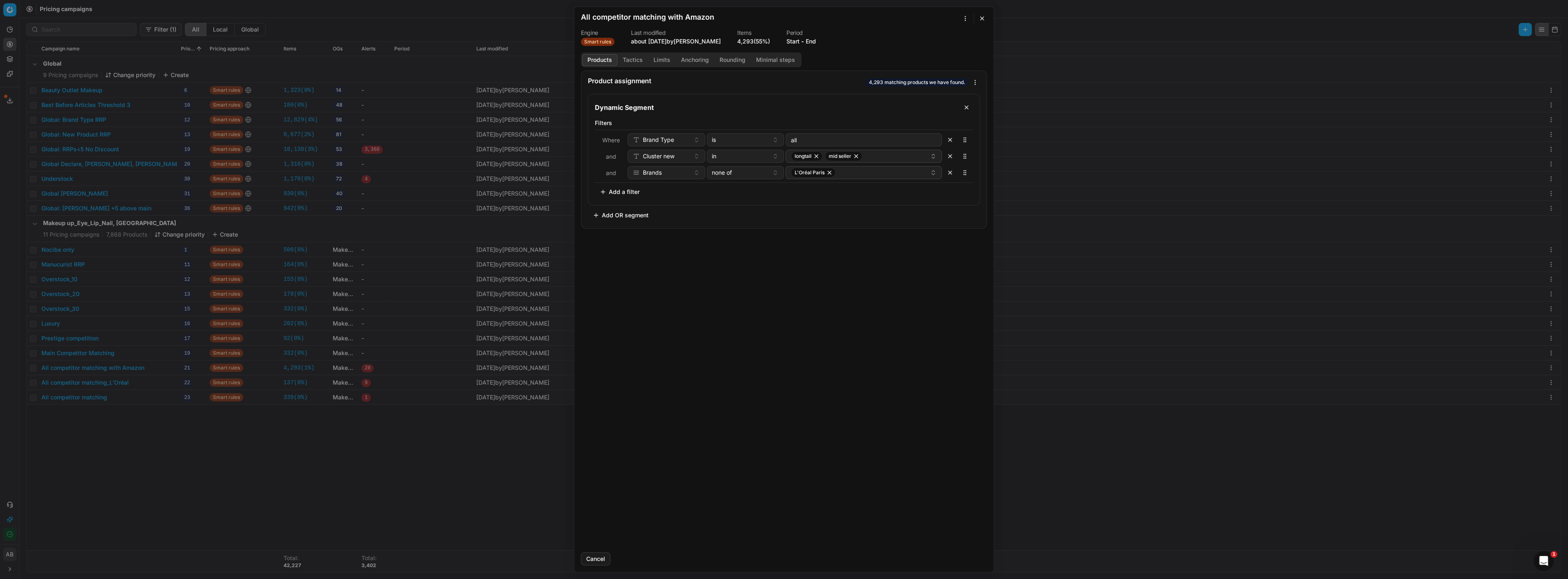
click at [608, 60] on button "Products" at bounding box center [599, 59] width 36 height 12
click at [982, 18] on button "button" at bounding box center [982, 18] width 10 height 10
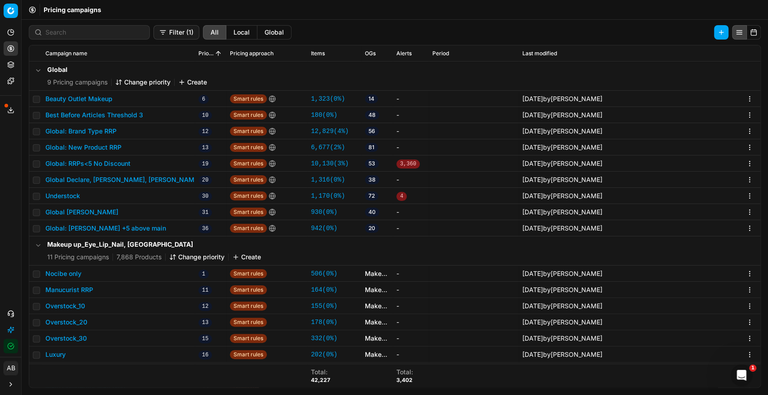
scroll to position [79, 0]
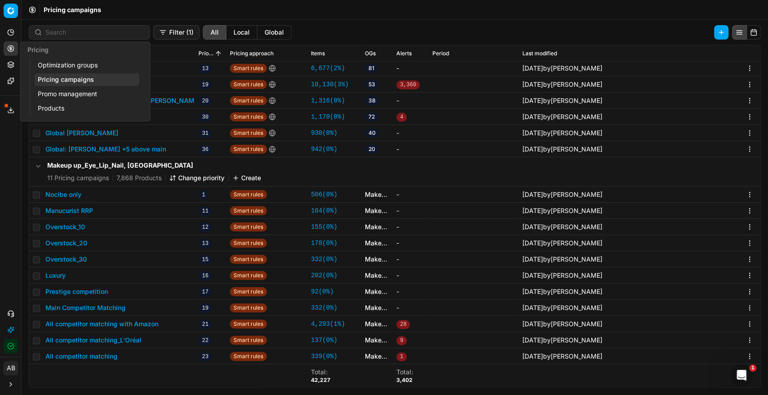
click at [63, 74] on link "Pricing campaigns" at bounding box center [86, 79] width 105 height 13
click at [89, 78] on link "Pricing campaigns" at bounding box center [86, 79] width 105 height 13
click at [54, 76] on link "Pricing campaigns" at bounding box center [86, 79] width 105 height 13
click at [54, 65] on link "Optimization groups" at bounding box center [86, 65] width 105 height 13
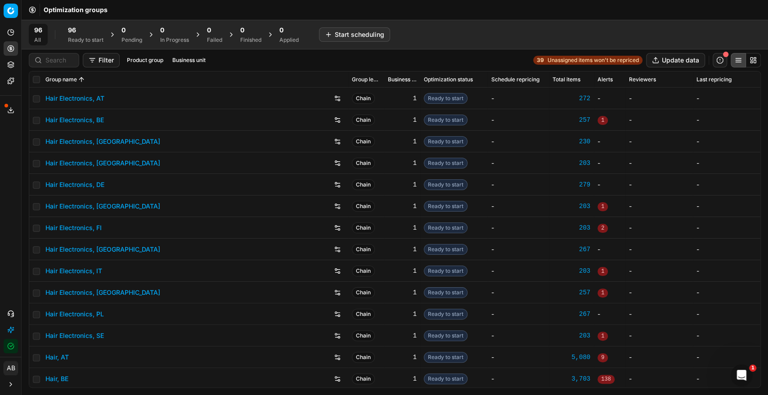
click at [172, 58] on button "Business unit" at bounding box center [189, 60] width 40 height 11
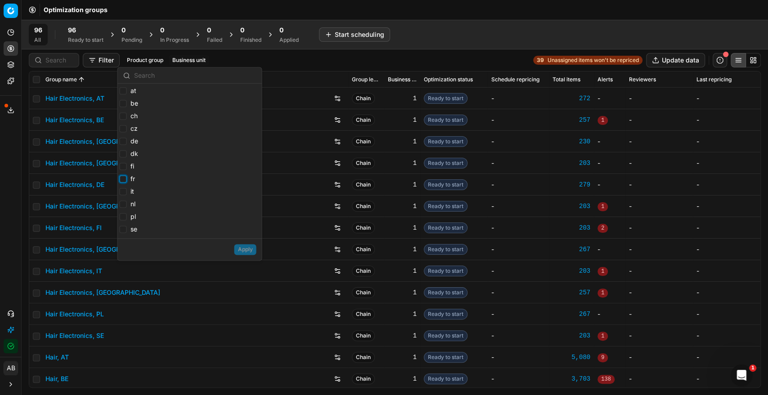
click at [122, 179] on input "fr" at bounding box center [122, 178] width 7 height 7
checkbox input "true"
click at [247, 247] on button "Apply" at bounding box center [245, 249] width 22 height 11
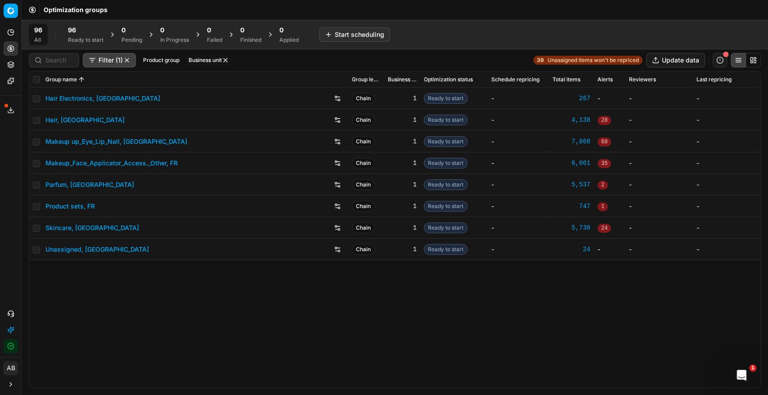
click at [105, 140] on link "Makeup up_Eye_Lip_Nail, [GEOGRAPHIC_DATA]" at bounding box center [116, 141] width 142 height 9
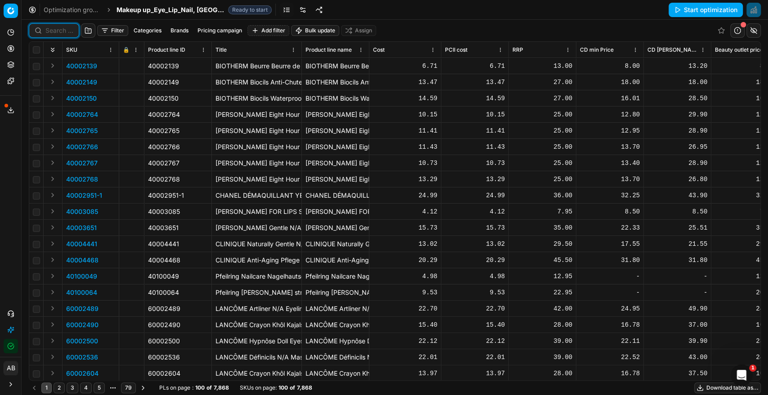
click at [48, 31] on input at bounding box center [59, 30] width 28 height 9
paste input "80052538-30-18"
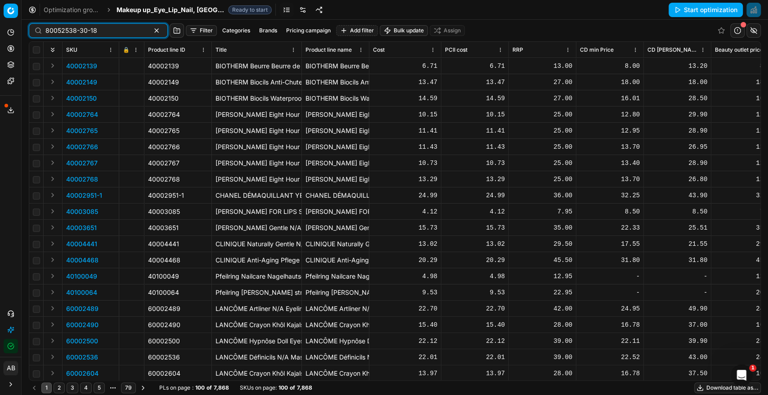
type input "80052538-30-18"
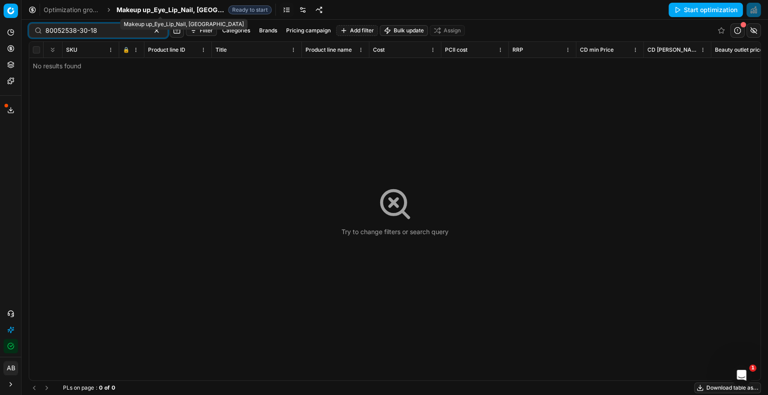
click at [171, 10] on span "Makeup up_Eye_Lip_Nail, [GEOGRAPHIC_DATA]" at bounding box center [171, 9] width 108 height 9
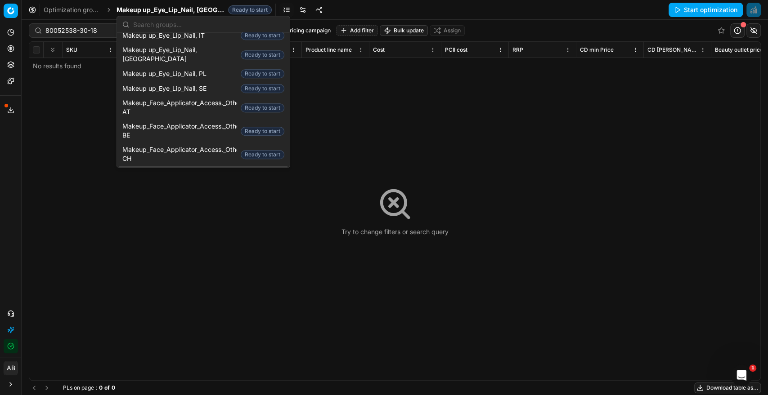
scroll to position [600, 0]
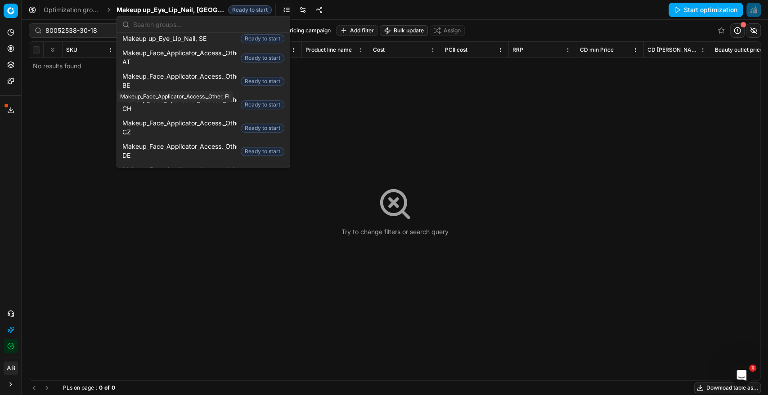
click at [153, 213] on span "Makeup_Face_Applicator_Access._Other, FR" at bounding box center [179, 222] width 115 height 18
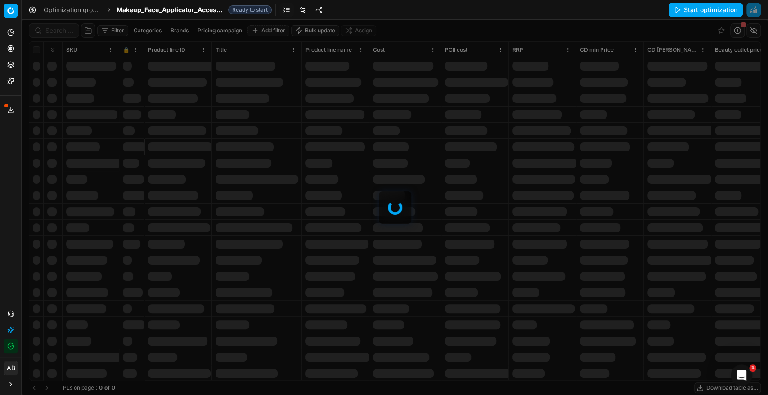
click at [54, 31] on div at bounding box center [395, 208] width 746 height 376
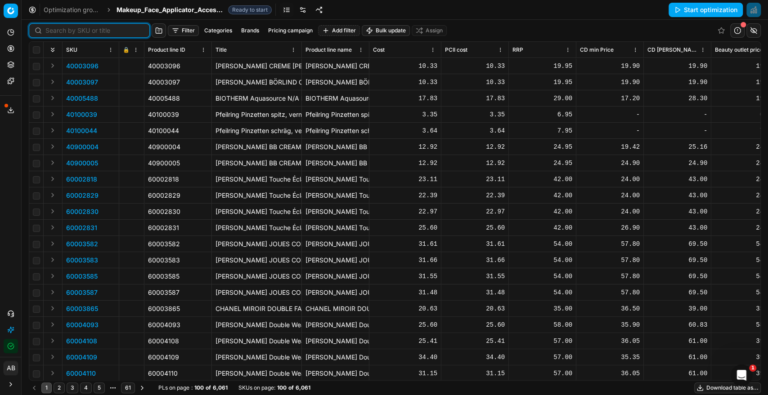
click at [58, 28] on input at bounding box center [94, 30] width 99 height 9
paste input "80052538-30-18"
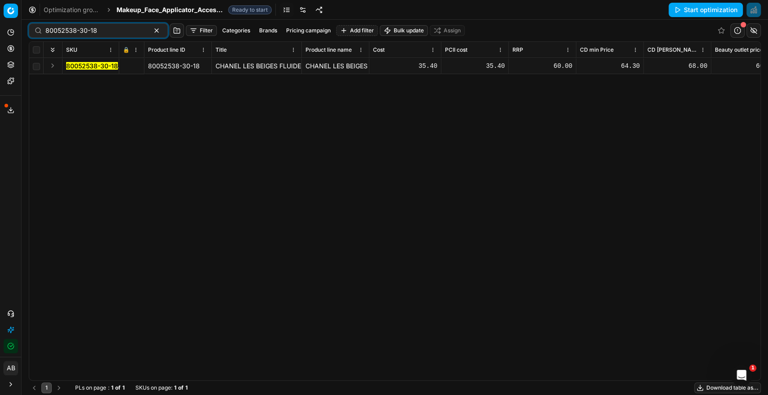
click at [103, 62] on mark "80052538-30-18" at bounding box center [92, 66] width 52 height 8
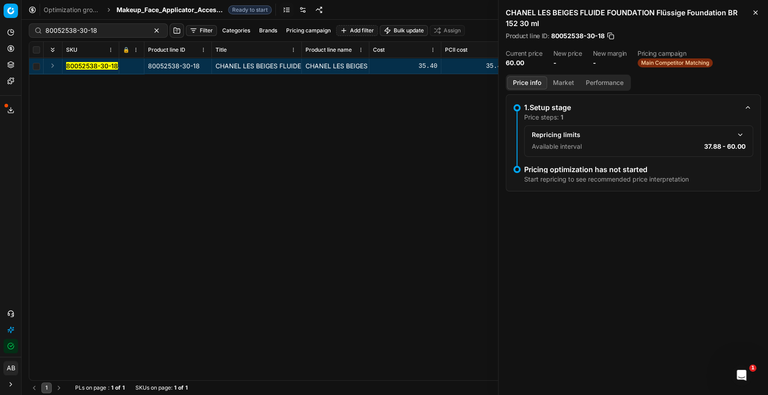
click at [735, 136] on button "button" at bounding box center [740, 135] width 11 height 11
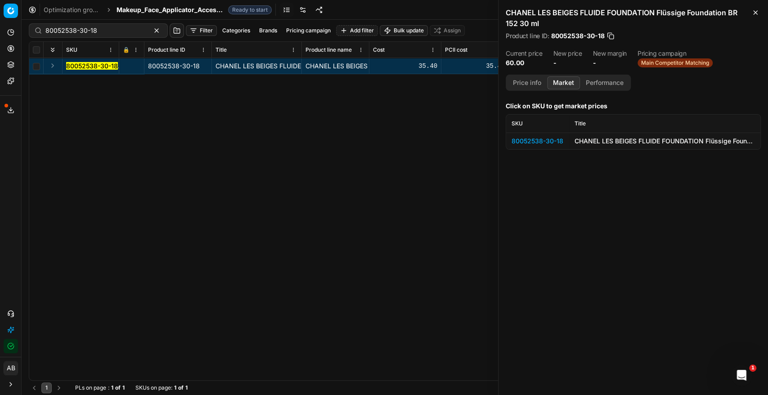
click at [561, 78] on button "Market" at bounding box center [563, 82] width 33 height 13
click at [544, 139] on div "80052538-30-18" at bounding box center [538, 141] width 52 height 9
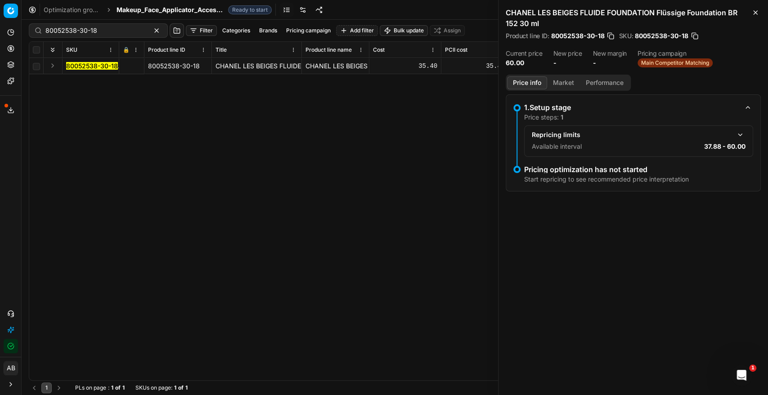
click at [534, 80] on button "Price info" at bounding box center [527, 82] width 40 height 13
click at [739, 135] on button "button" at bounding box center [740, 135] width 11 height 11
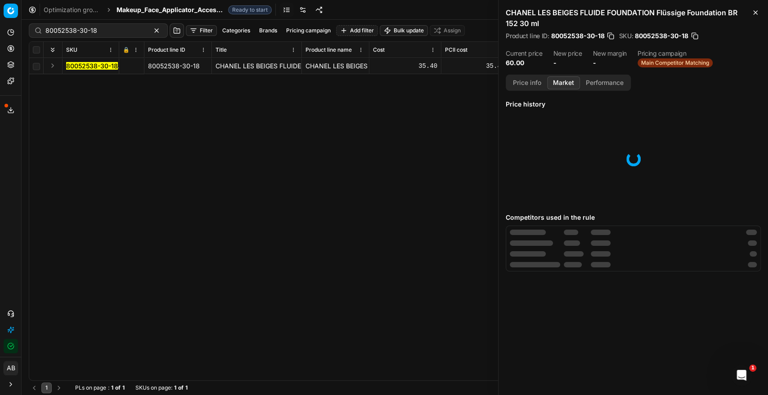
click at [573, 82] on button "Market" at bounding box center [563, 82] width 33 height 13
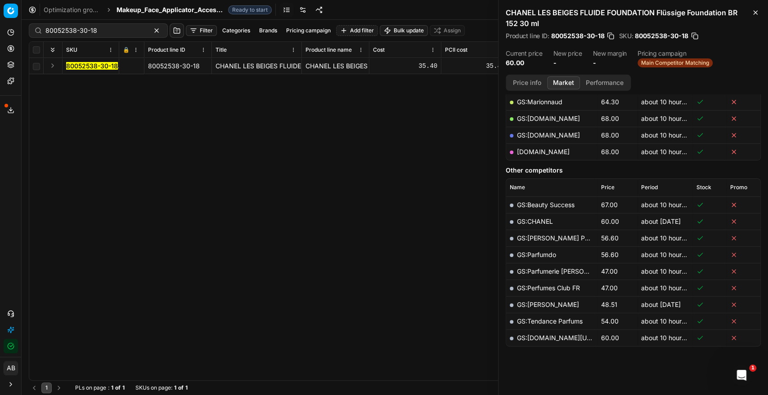
scroll to position [168, 0]
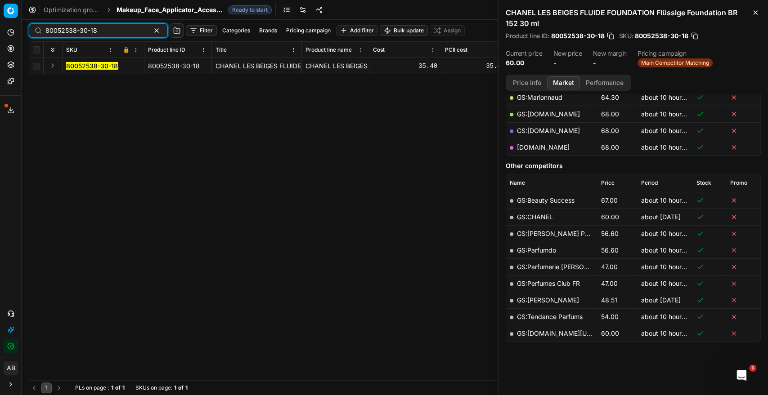
click at [119, 31] on input "80052538-30-18" at bounding box center [94, 30] width 99 height 9
paste input "90009396-001435"
type input "90009396-0014358"
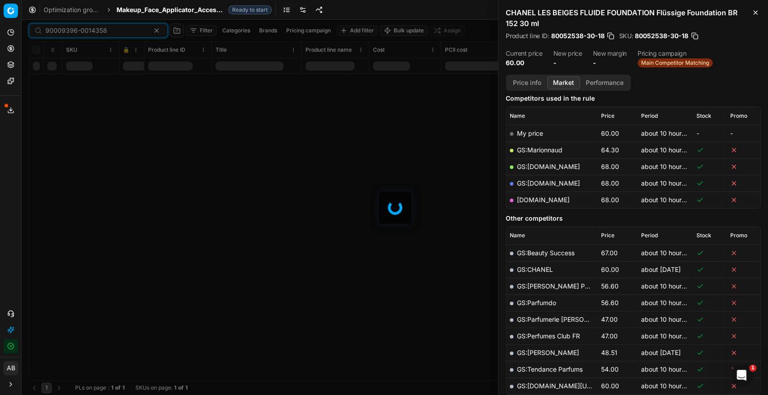
scroll to position [168, 0]
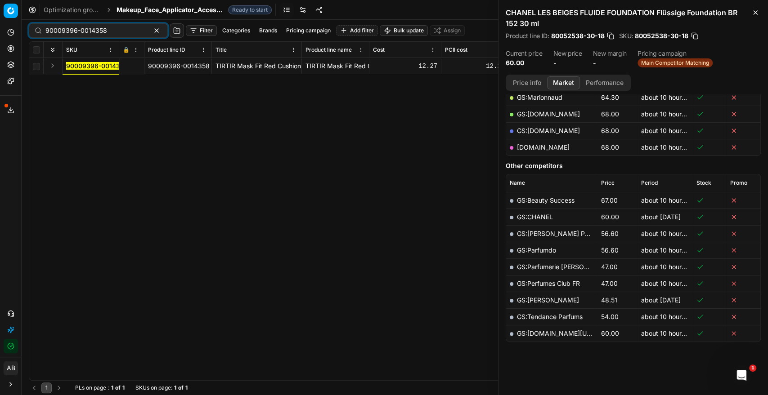
click at [93, 64] on mark "90009396-0014358" at bounding box center [97, 66] width 62 height 8
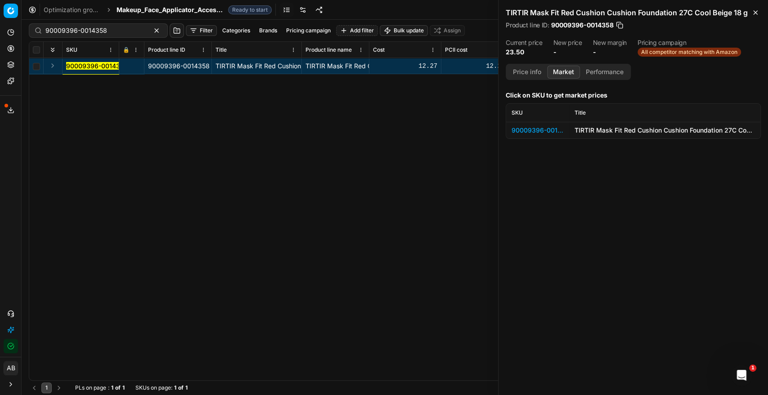
scroll to position [0, 0]
click at [530, 129] on div "90009396-0014358" at bounding box center [538, 130] width 52 height 9
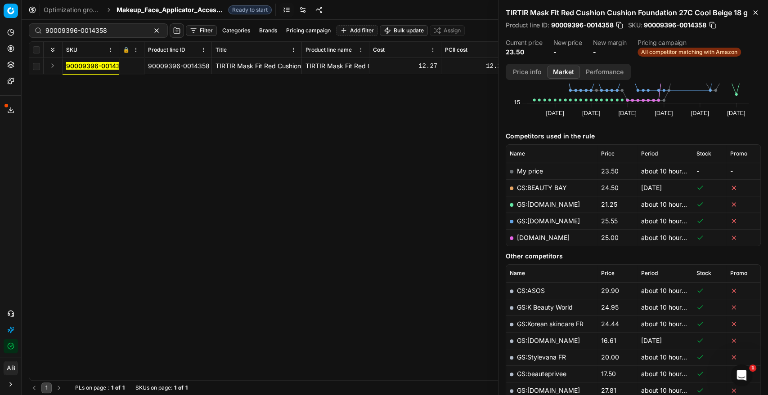
scroll to position [50, 0]
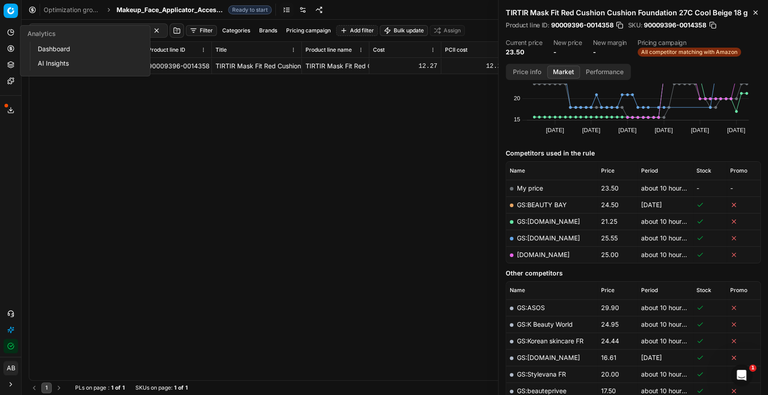
drag, startPoint x: 49, startPoint y: 49, endPoint x: 67, endPoint y: 54, distance: 18.7
click at [49, 49] on link "Dashboard" at bounding box center [86, 49] width 105 height 13
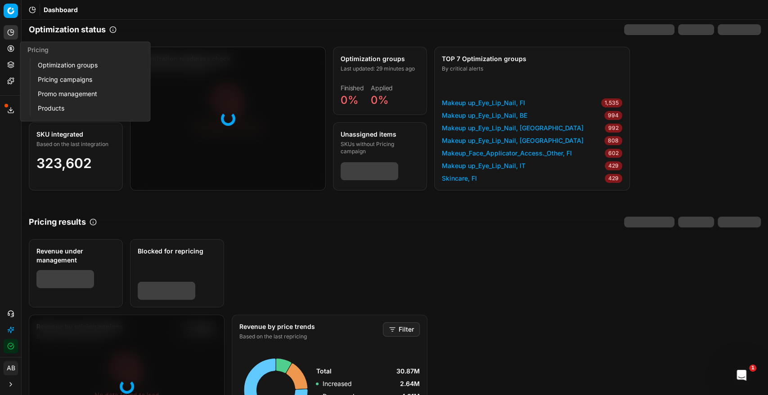
click at [62, 76] on link "Pricing campaigns" at bounding box center [86, 79] width 105 height 13
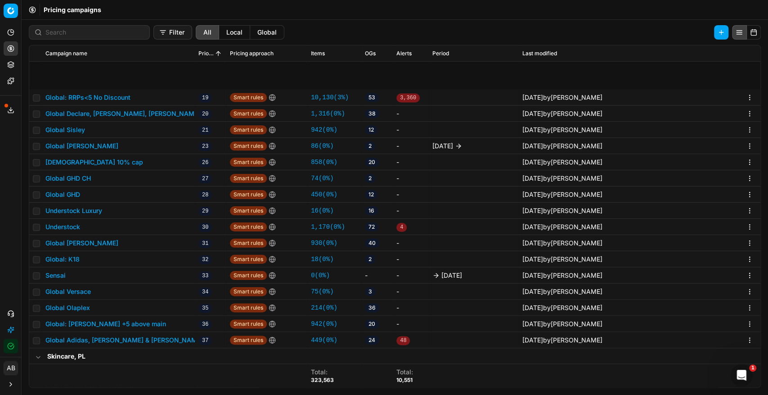
scroll to position [400, 0]
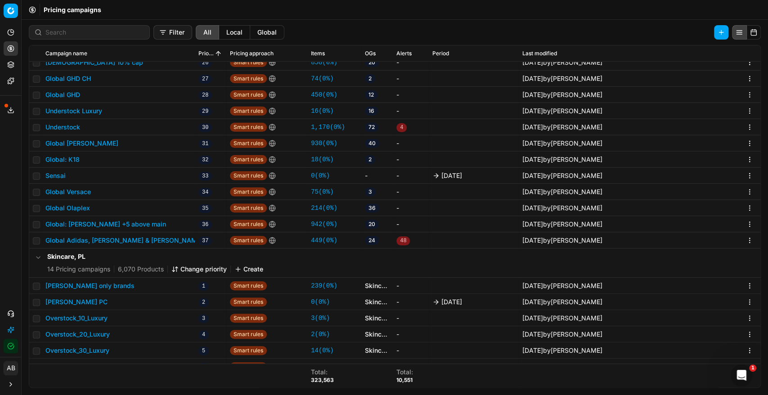
click at [83, 210] on button "Global Olaplex" at bounding box center [67, 208] width 45 height 9
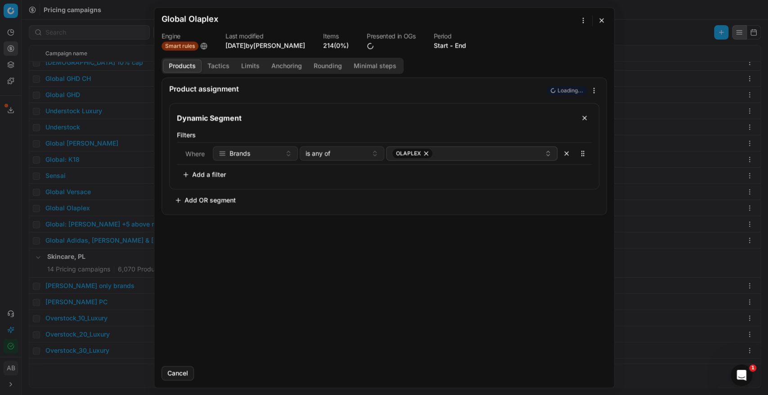
click at [218, 67] on button "Tactics" at bounding box center [219, 65] width 34 height 13
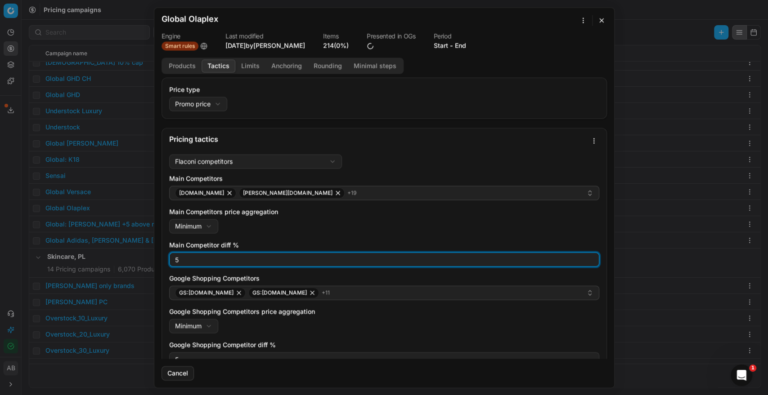
drag, startPoint x: 191, startPoint y: 259, endPoint x: 174, endPoint y: 260, distance: 16.7
click at [174, 260] on input "5" at bounding box center [384, 259] width 422 height 13
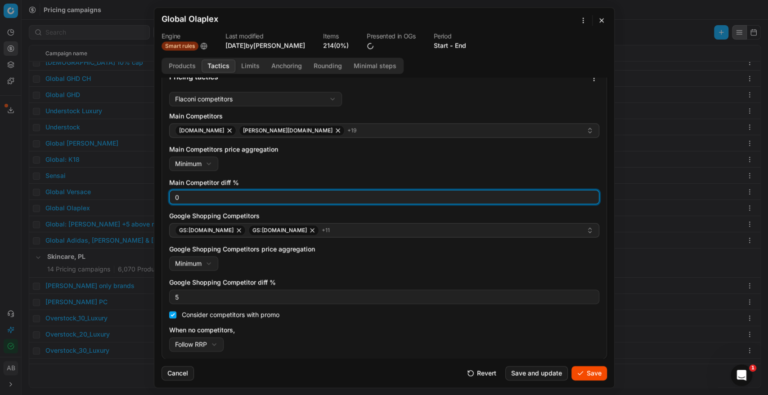
type input "0"
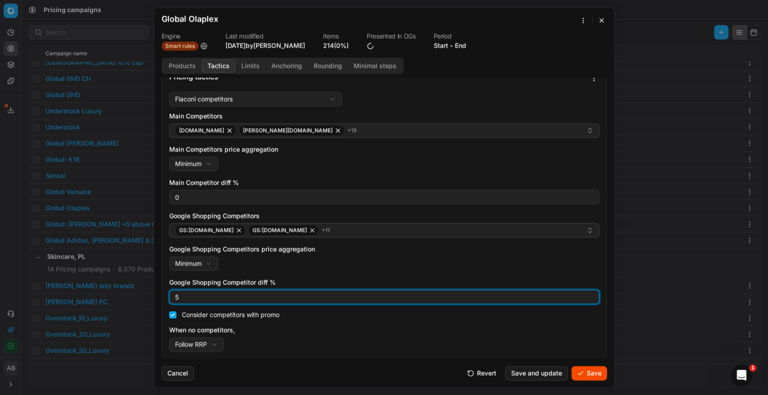
click at [171, 294] on div "5" at bounding box center [384, 297] width 430 height 14
type input "0"
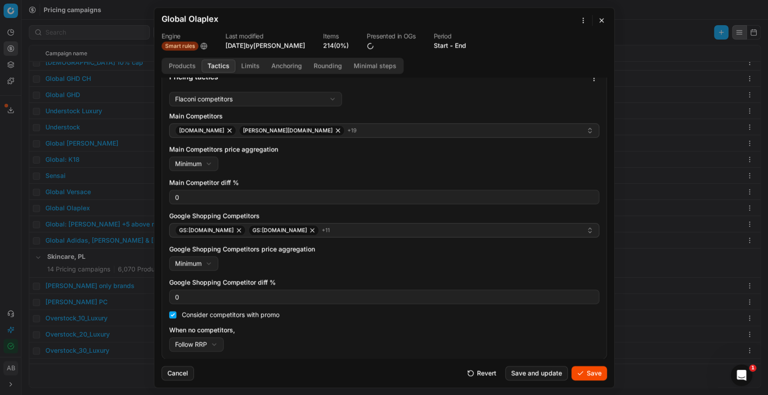
drag, startPoint x: 507, startPoint y: 343, endPoint x: 521, endPoint y: 345, distance: 13.2
click at [507, 343] on div "When no competitors, Follow RRP Do not reprice Follow RRP" at bounding box center [384, 339] width 430 height 26
click at [553, 373] on button "Save and update" at bounding box center [536, 373] width 63 height 14
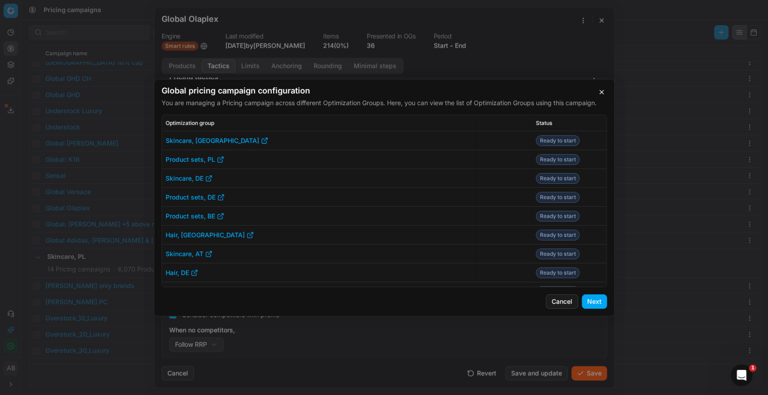
click at [595, 305] on button "Next" at bounding box center [594, 302] width 25 height 14
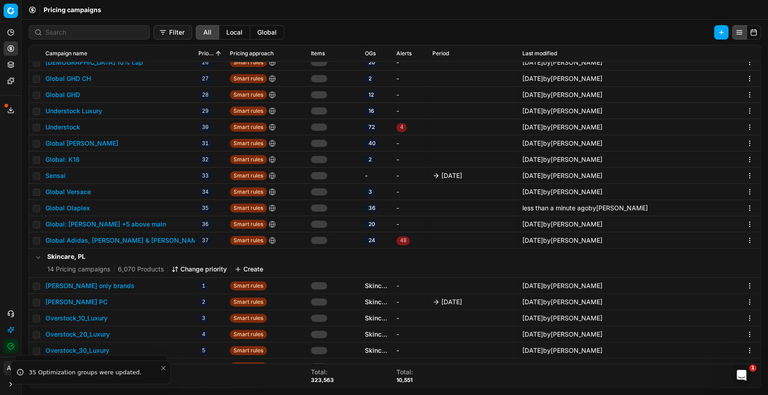
click at [68, 206] on button "Global Olaplex" at bounding box center [67, 208] width 45 height 9
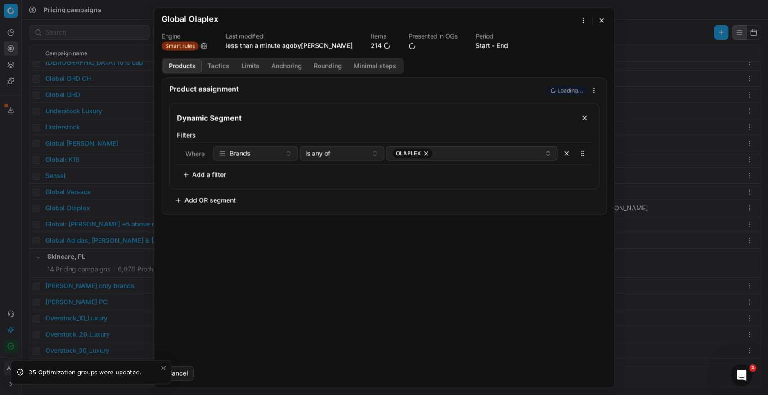
click at [220, 66] on button "Tactics" at bounding box center [219, 65] width 34 height 13
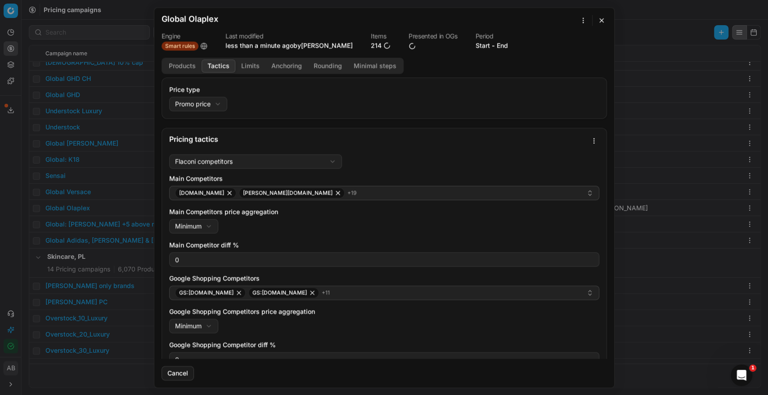
click at [602, 19] on button "button" at bounding box center [601, 20] width 11 height 11
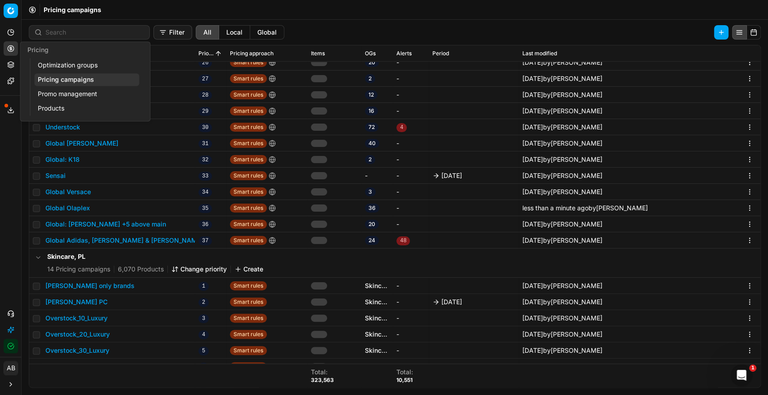
click at [49, 63] on link "Optimization groups" at bounding box center [86, 65] width 105 height 13
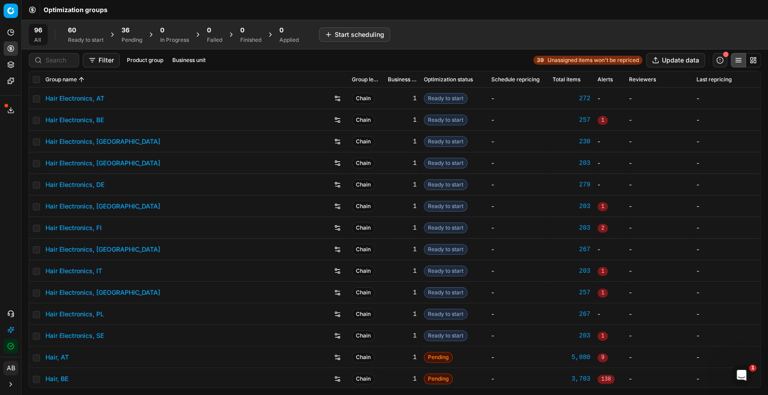
click at [129, 35] on div "36 Pending" at bounding box center [131, 35] width 21 height 18
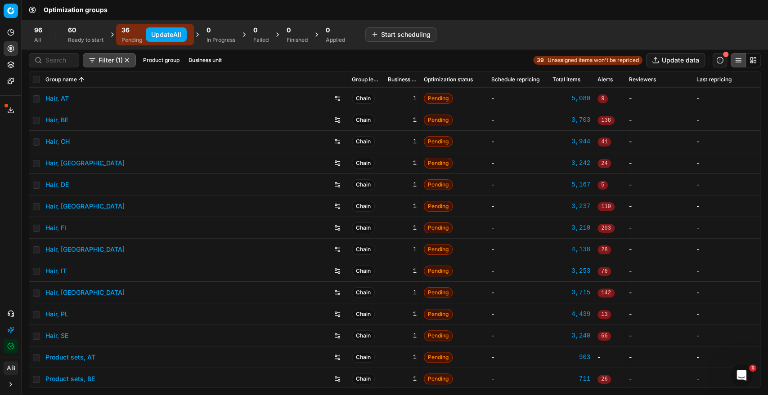
click at [172, 36] on button "Update All" at bounding box center [166, 34] width 41 height 14
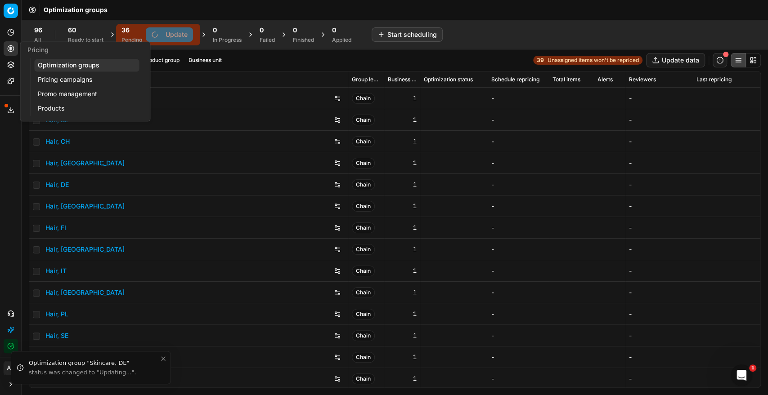
click at [67, 65] on link "Optimization groups" at bounding box center [86, 65] width 105 height 13
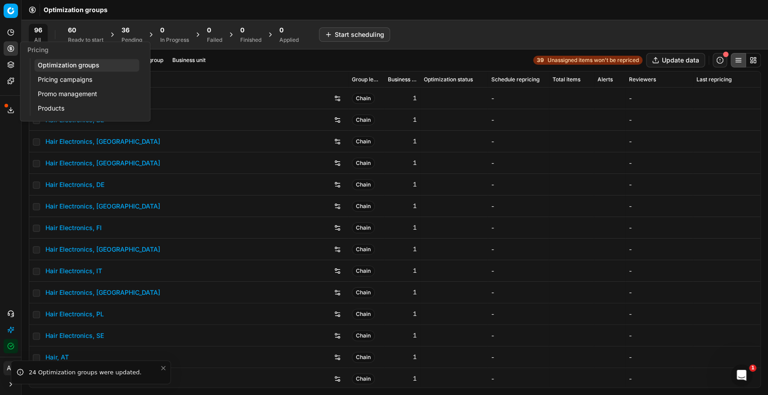
click at [79, 65] on link "Optimization groups" at bounding box center [86, 65] width 105 height 13
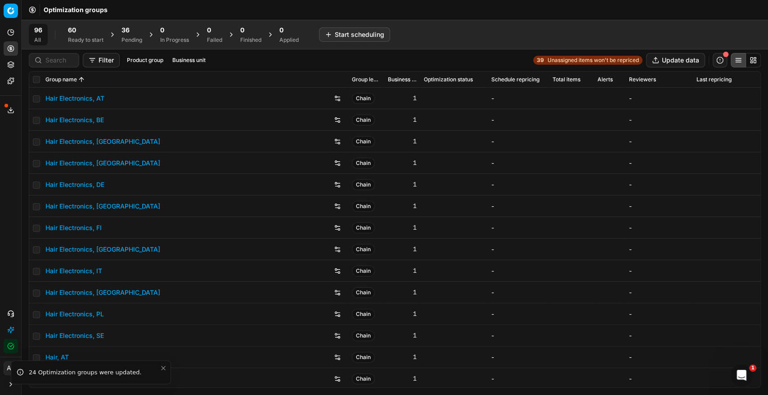
drag, startPoint x: 69, startPoint y: 39, endPoint x: 74, endPoint y: 40, distance: 5.0
click at [69, 40] on div "Ready to start" at bounding box center [86, 39] width 36 height 7
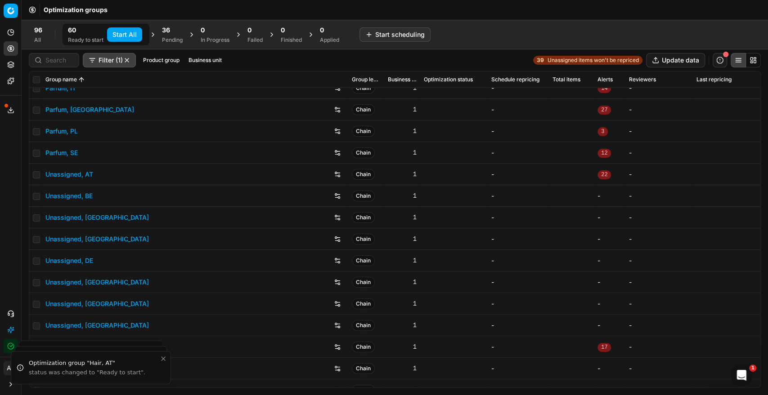
scroll to position [995, 0]
